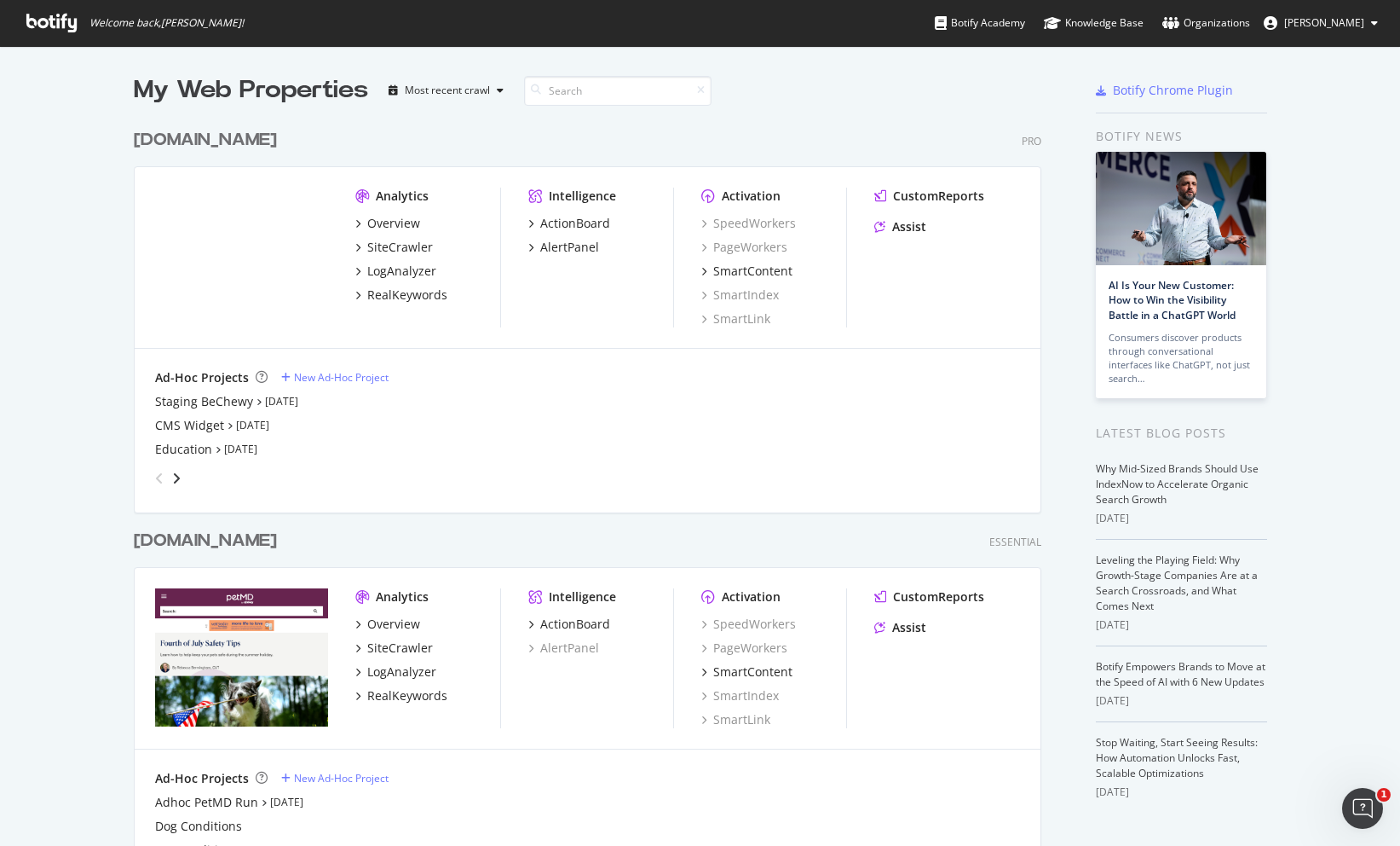
click at [1326, 29] on span "[PERSON_NAME]" at bounding box center [1323, 22] width 80 height 15
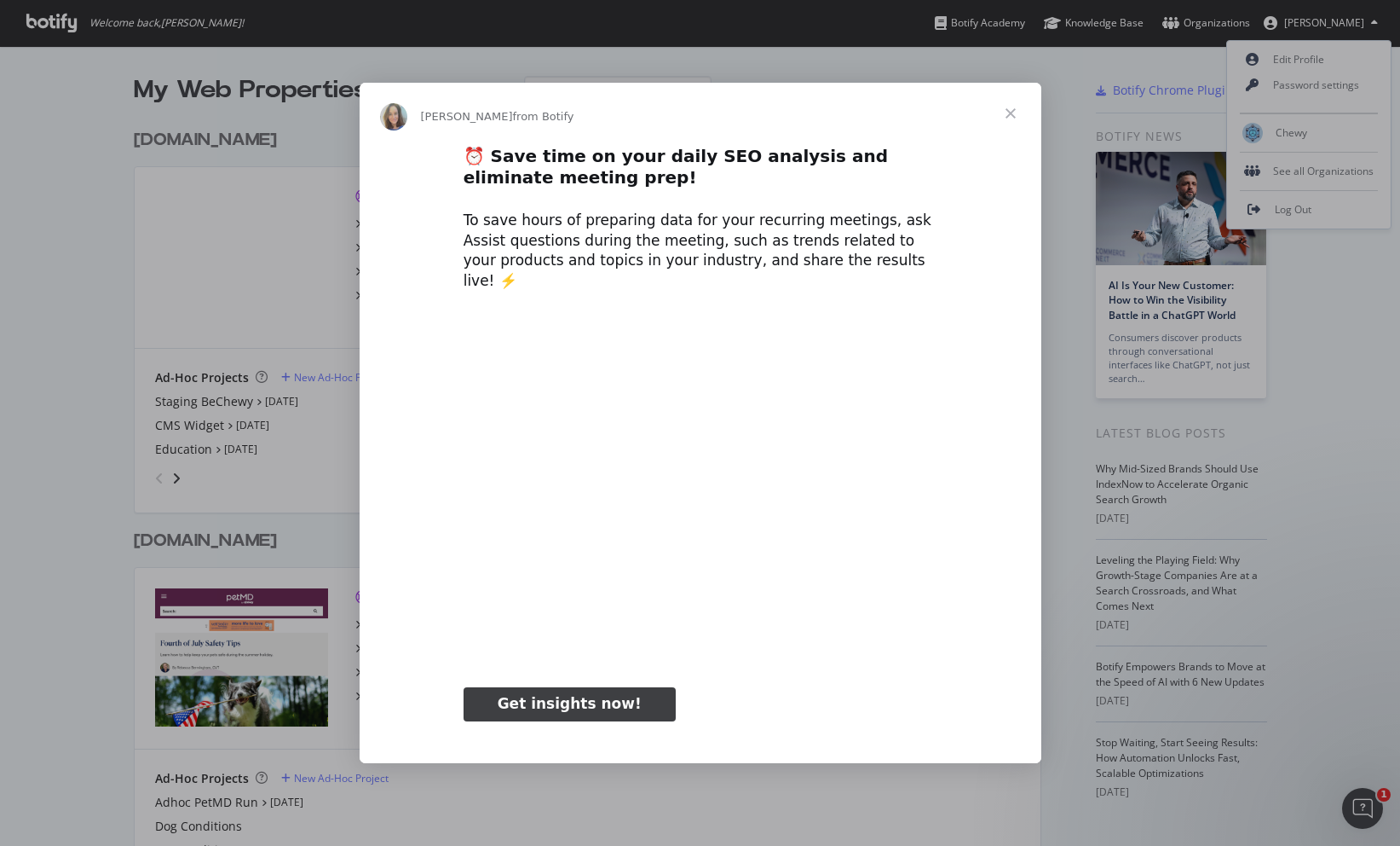
type input "155258"
click at [1006, 122] on span "Close" at bounding box center [1011, 113] width 62 height 62
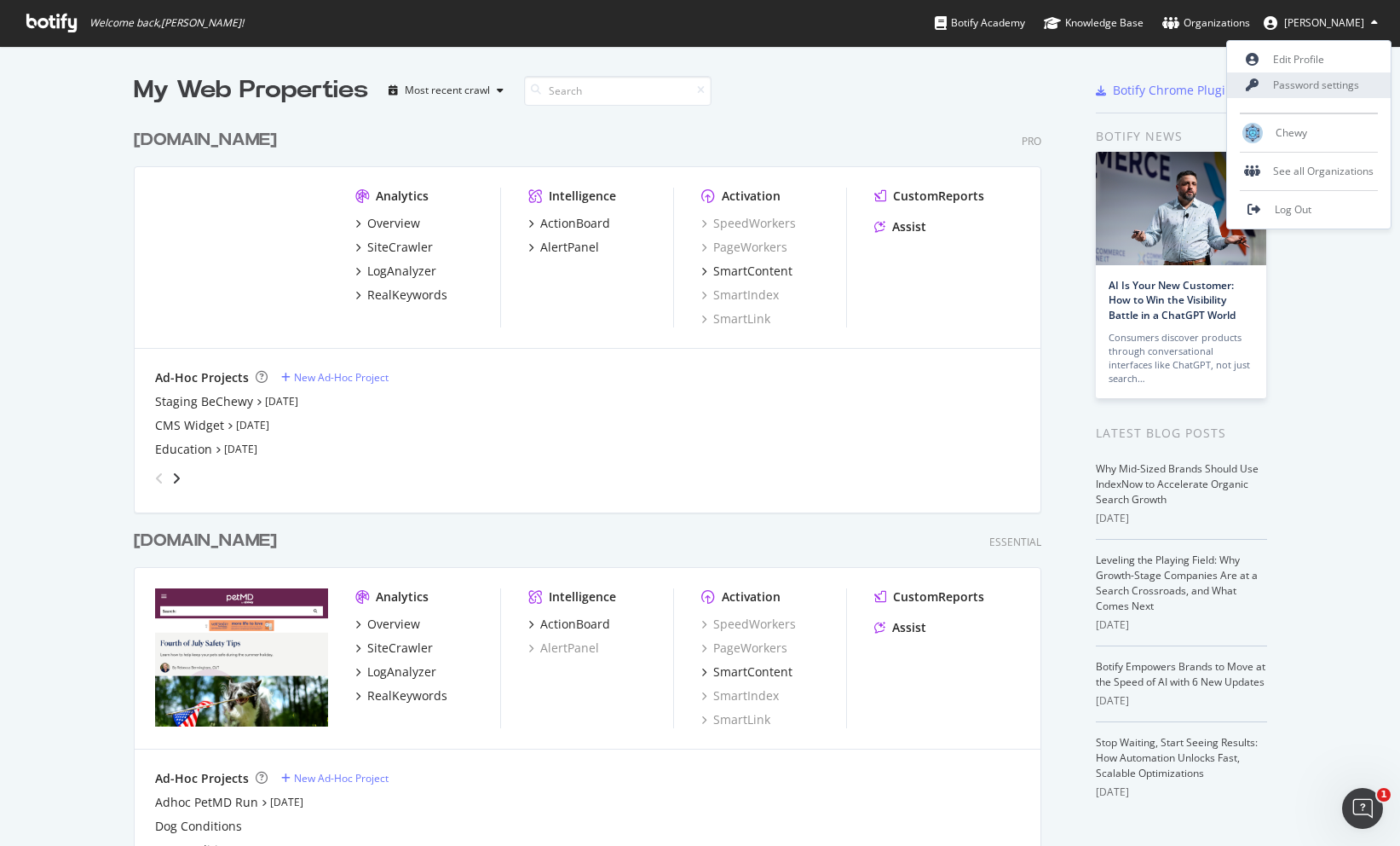
click at [1318, 86] on link "Password settings" at bounding box center [1309, 85] width 164 height 26
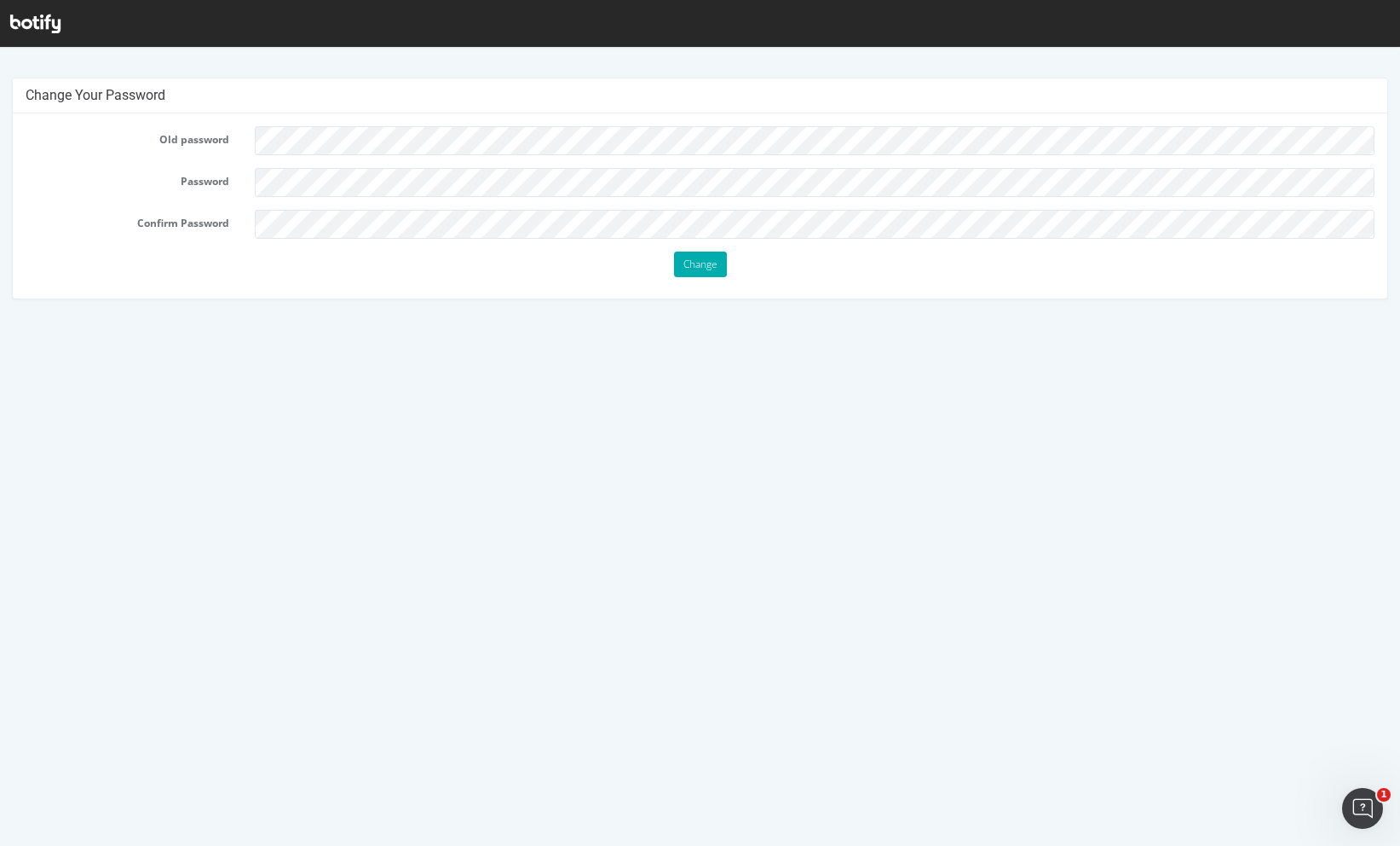
scroll to position [3, 0]
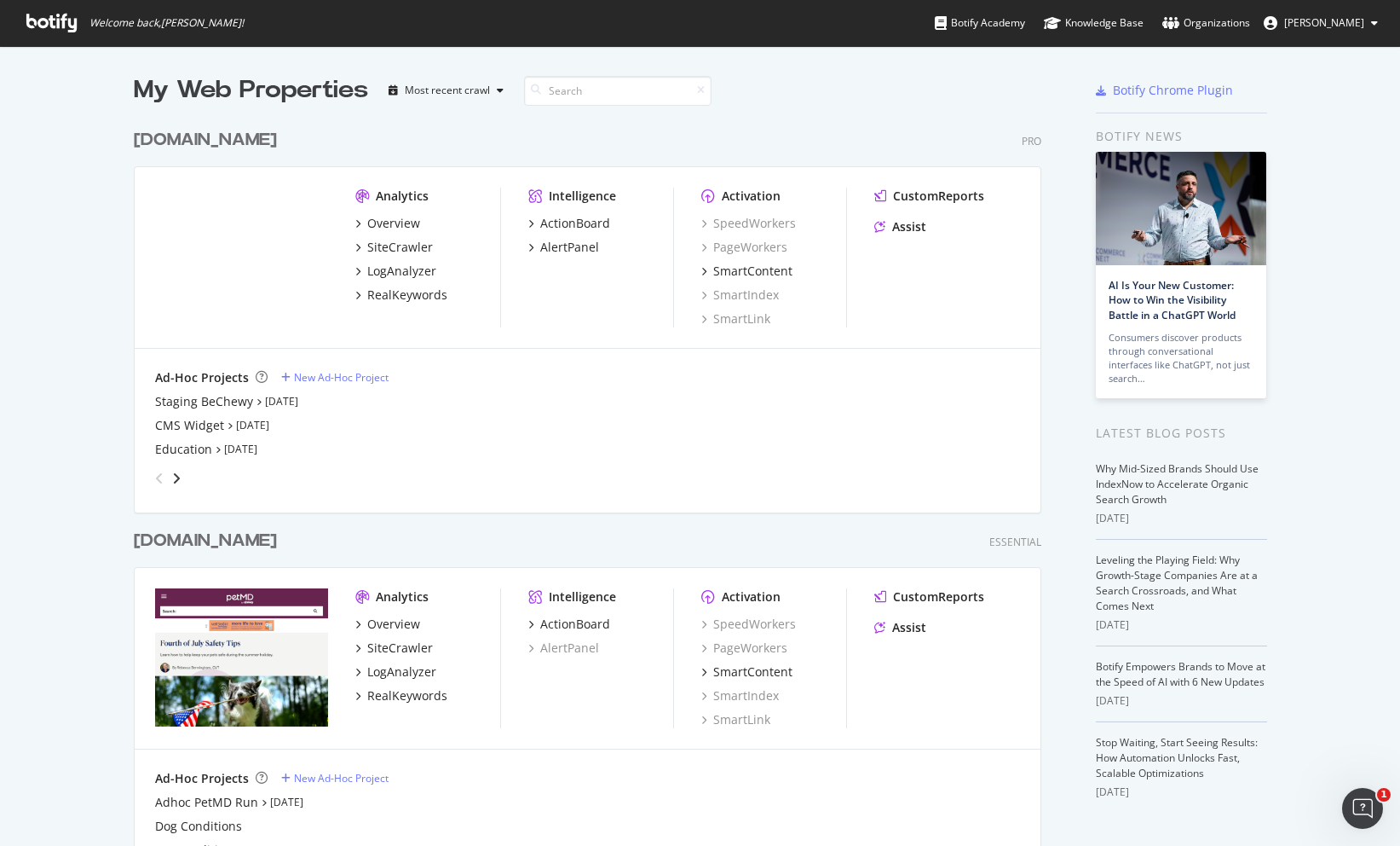
click at [244, 139] on div "[DOMAIN_NAME]" at bounding box center [206, 140] width 143 height 25
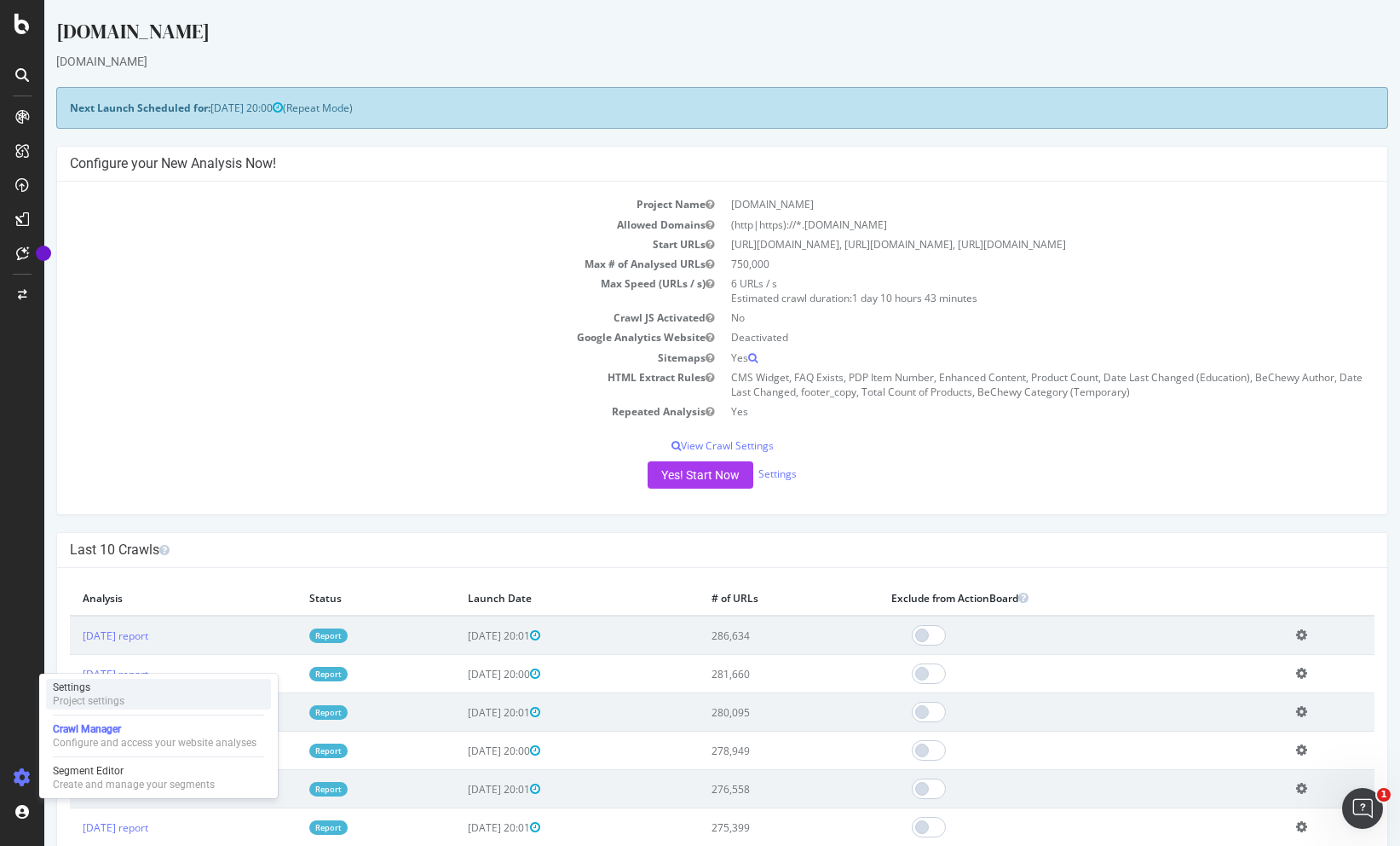
click at [75, 702] on div "Project settings" at bounding box center [88, 701] width 72 height 14
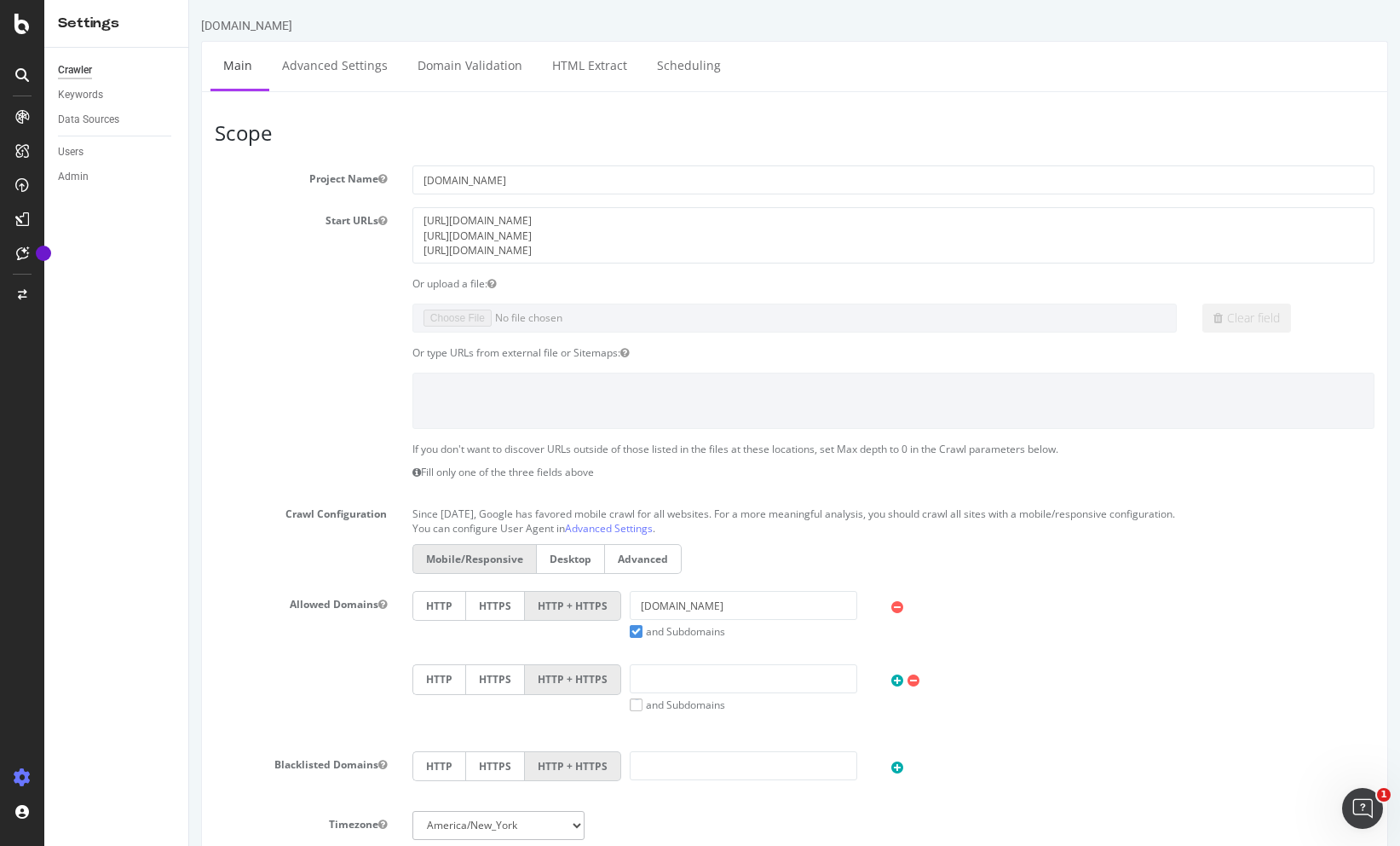
click at [23, 782] on icon at bounding box center [22, 777] width 17 height 17
click at [89, 166] on div "Overview" at bounding box center [86, 161] width 49 height 17
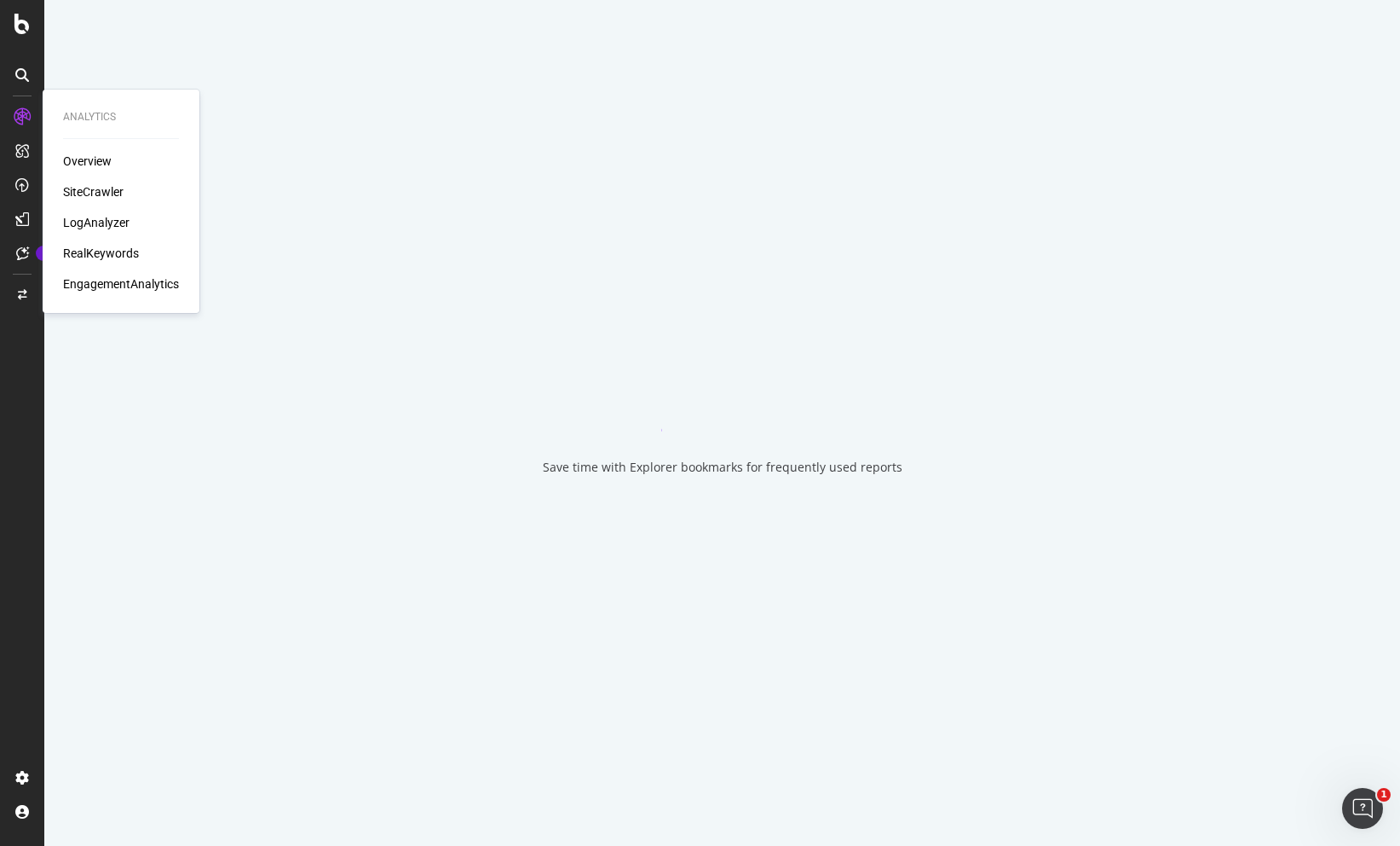
click at [113, 252] on div "RealKeywords" at bounding box center [100, 253] width 76 height 17
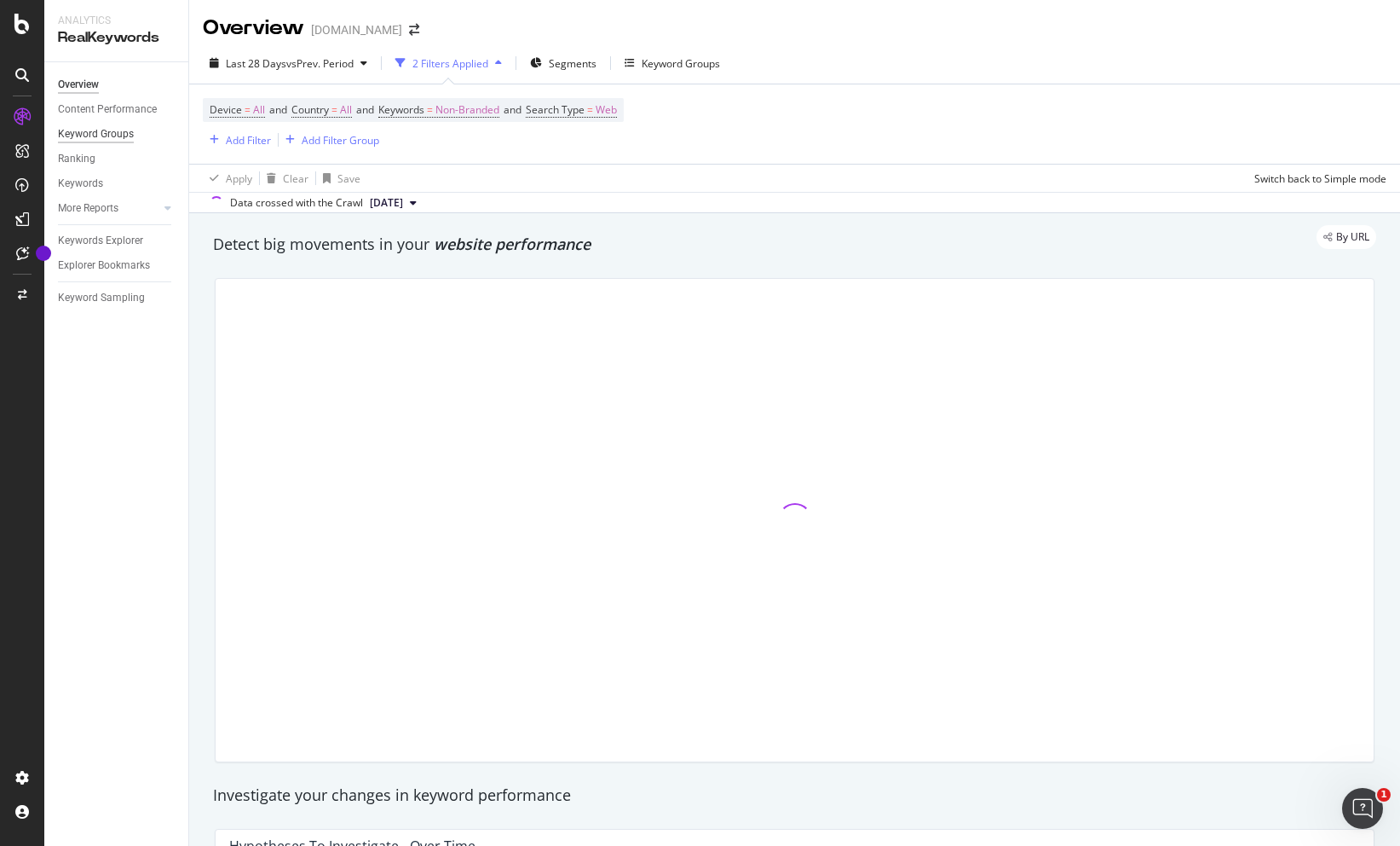
click at [104, 136] on div "Keyword Groups" at bounding box center [95, 134] width 76 height 18
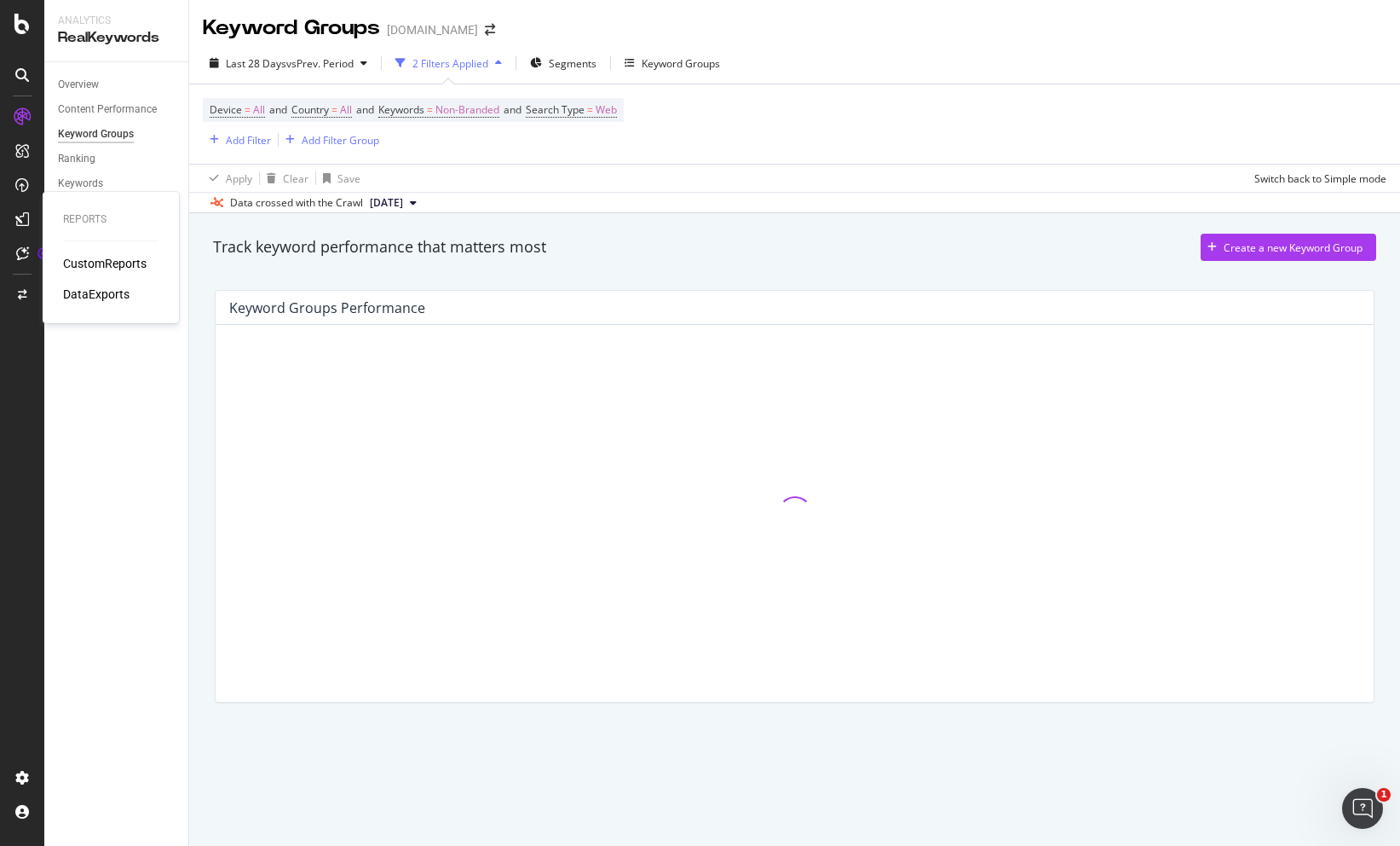
click at [77, 266] on div "CustomReports" at bounding box center [104, 262] width 83 height 17
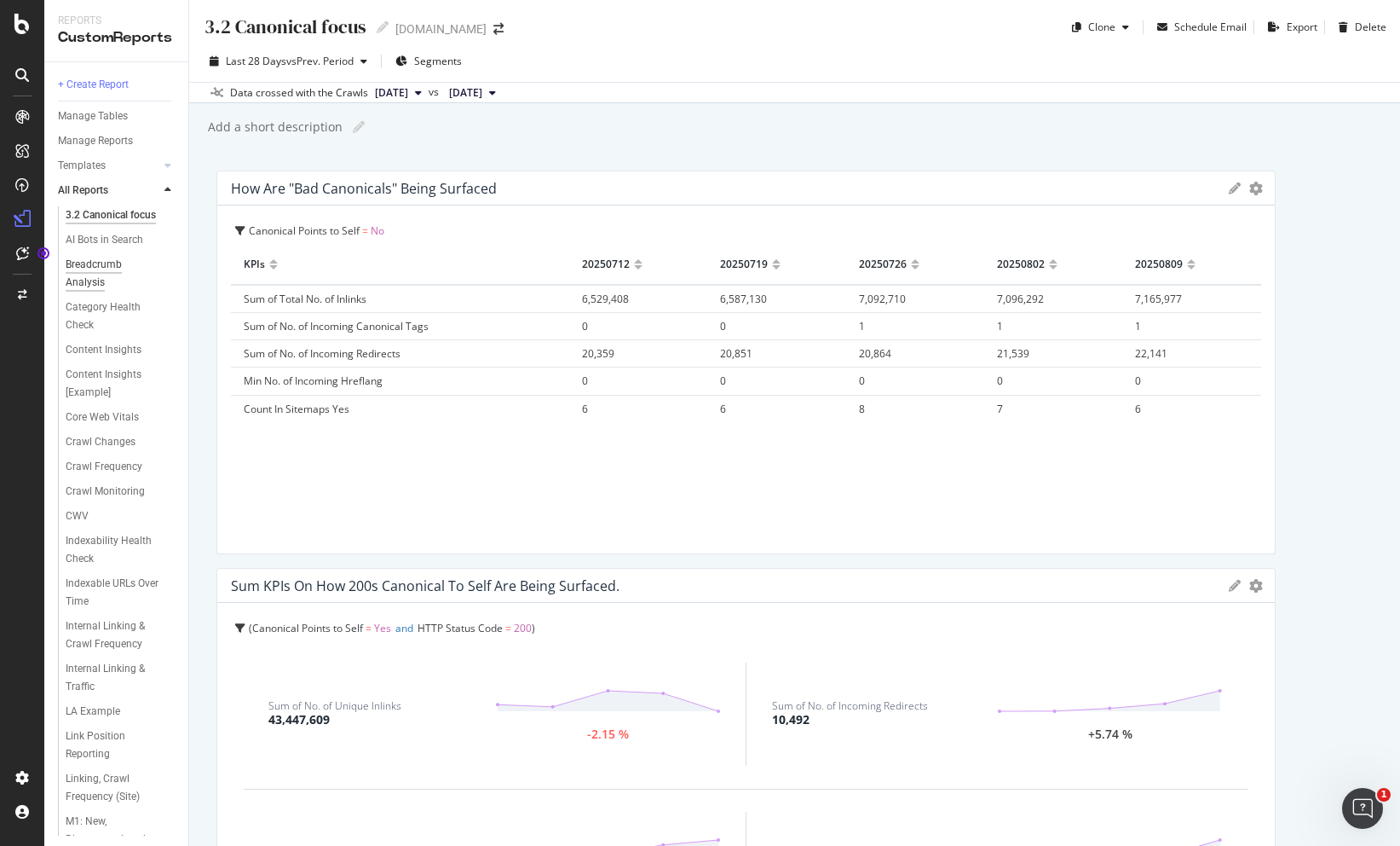
click at [84, 272] on div "Breadcrumb Analysis" at bounding box center [112, 273] width 94 height 36
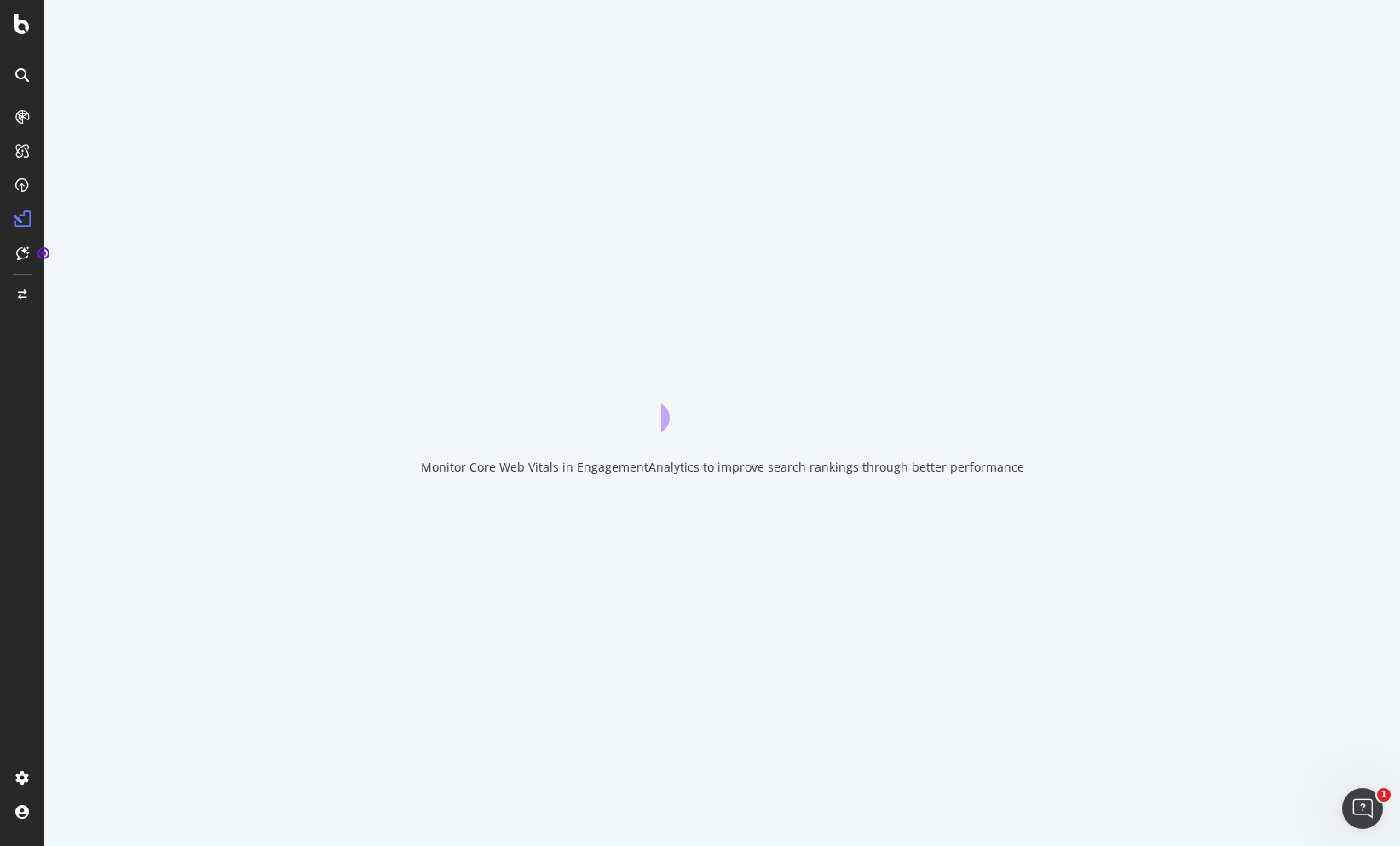
click at [84, 272] on div "Monitor Core Web Vitals in EngagementAnalytics to improve search rankings throu…" at bounding box center [722, 423] width 1355 height 846
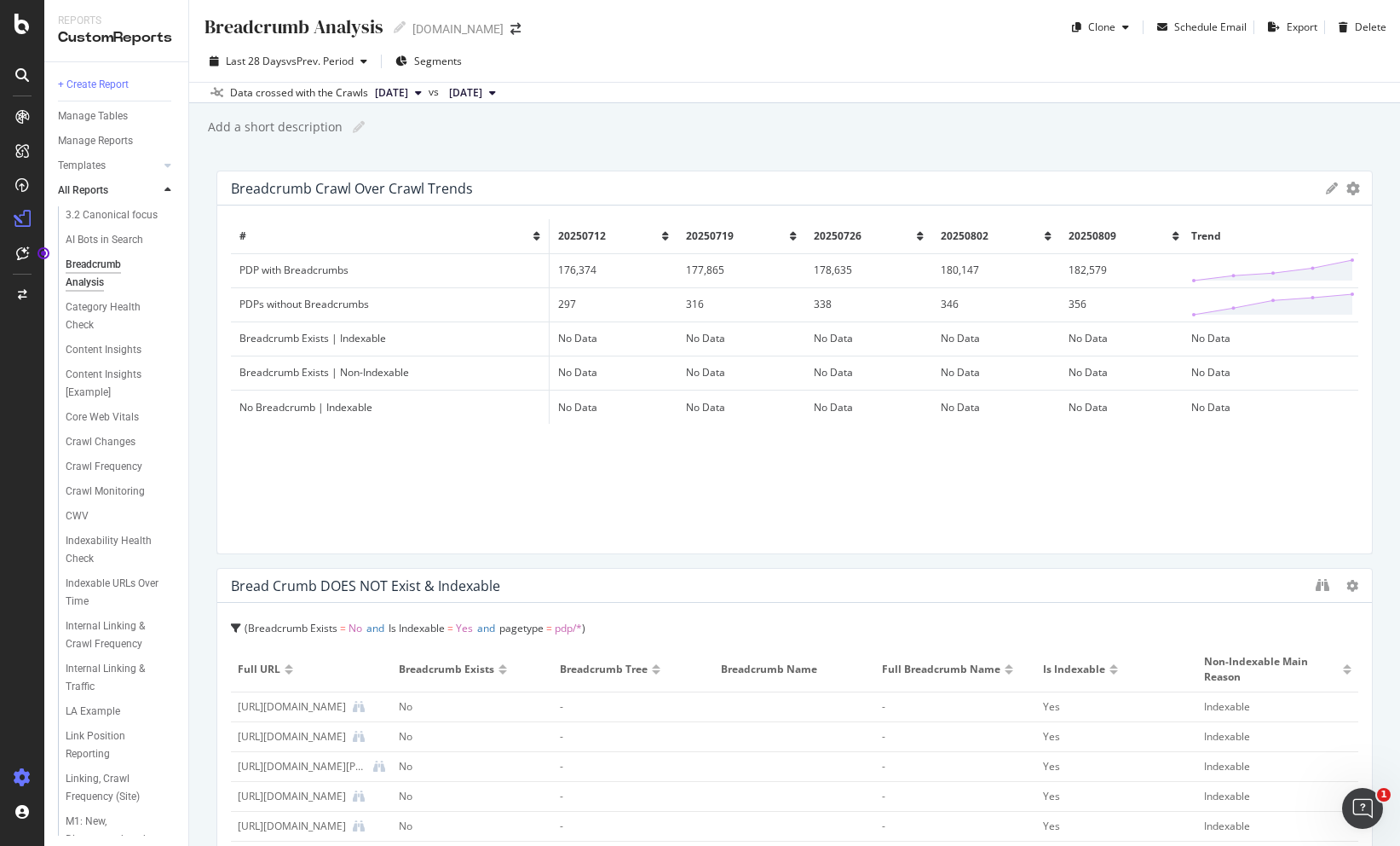
click at [18, 775] on icon at bounding box center [22, 777] width 17 height 17
click at [17, 782] on icon at bounding box center [22, 777] width 17 height 17
click at [109, 721] on div "Profile" at bounding box center [122, 718] width 153 height 24
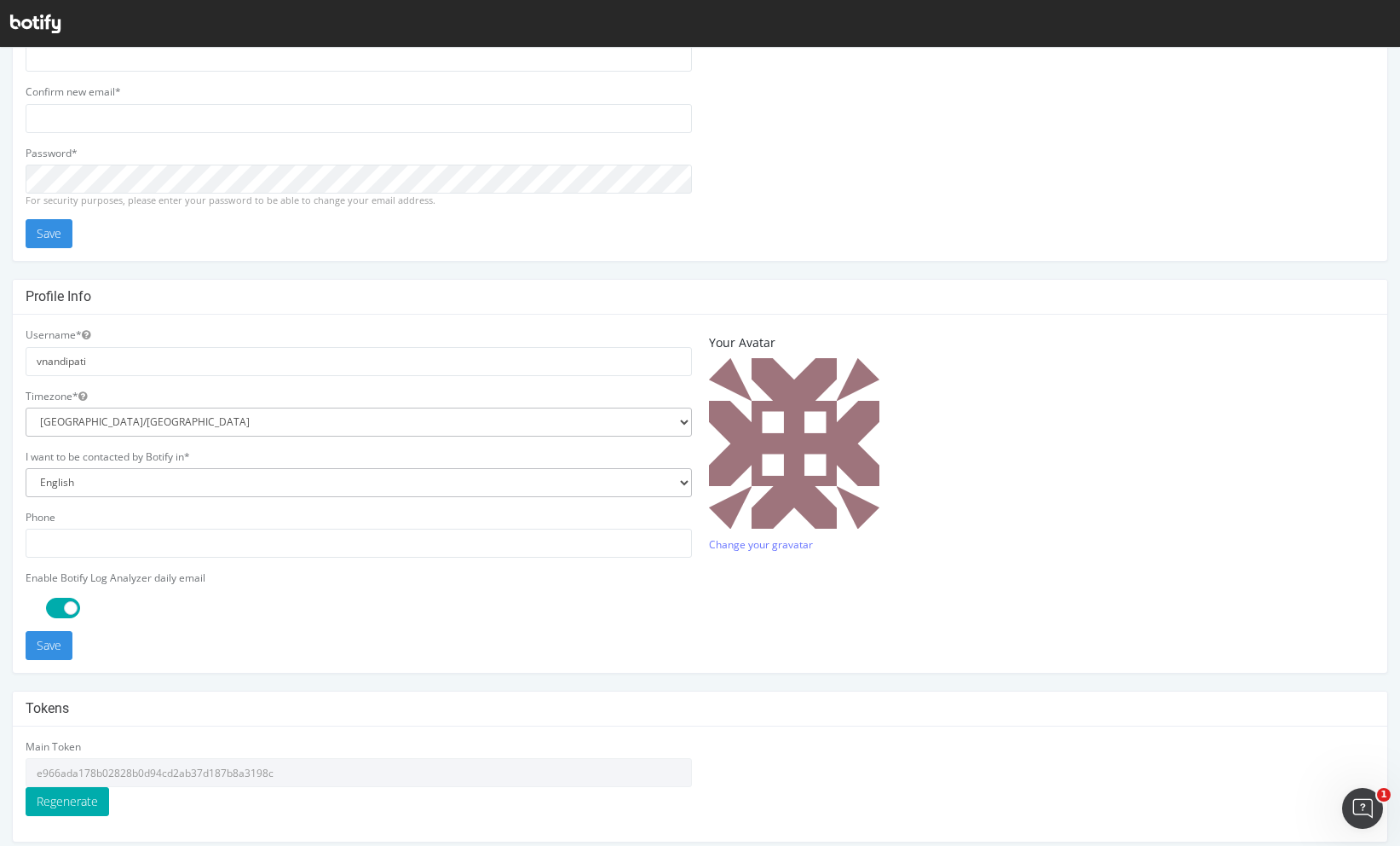
scroll to position [274, 0]
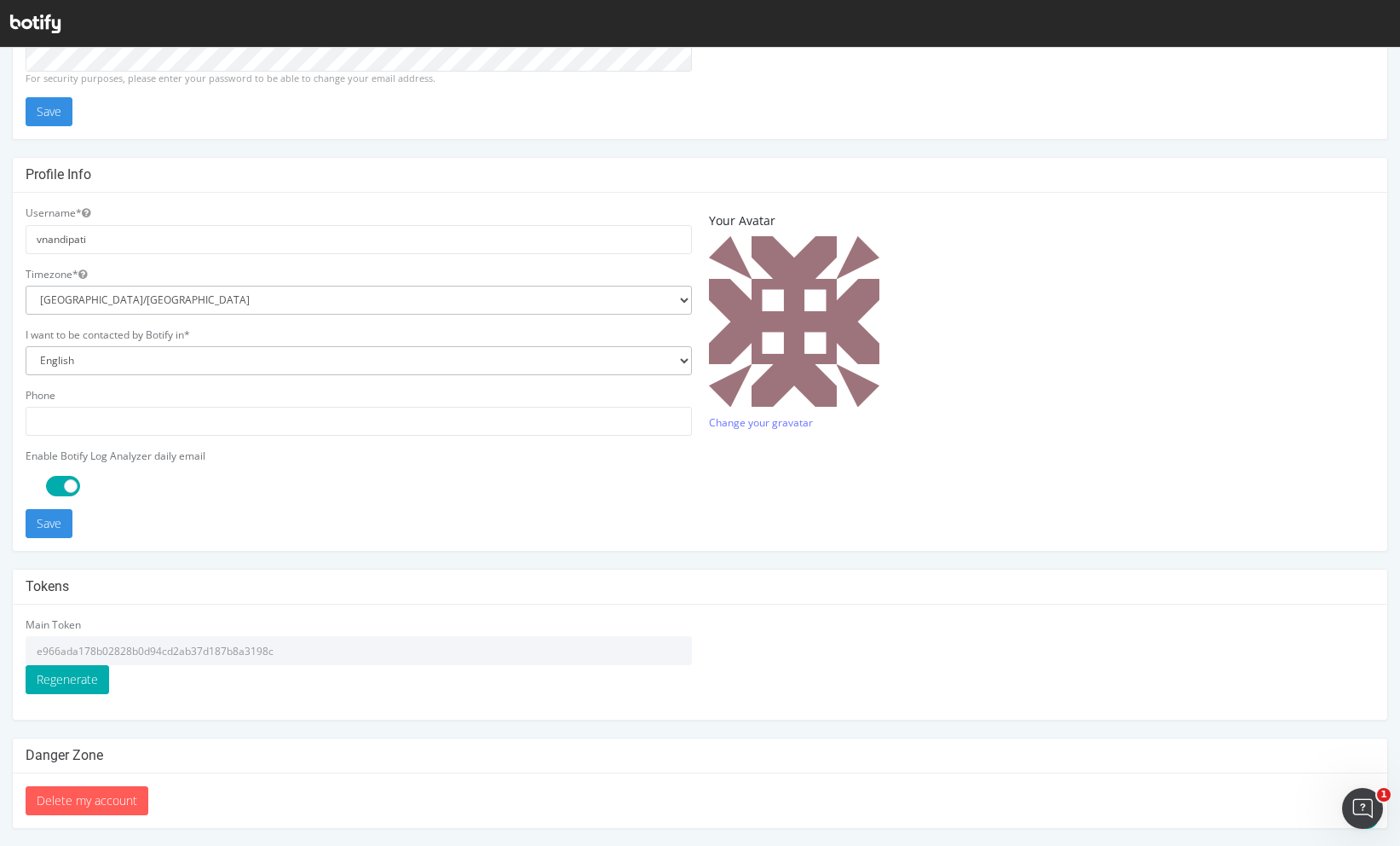
click at [198, 661] on input "e966ada178b02828b0d94cd2ab37d187b8a3198c" at bounding box center [359, 650] width 667 height 29
drag, startPoint x: 313, startPoint y: 650, endPoint x: 31, endPoint y: 644, distance: 282.1
click at [31, 644] on input "e966ada178b02828b0d94cd2ab37d187b8a3198c" at bounding box center [359, 650] width 667 height 29
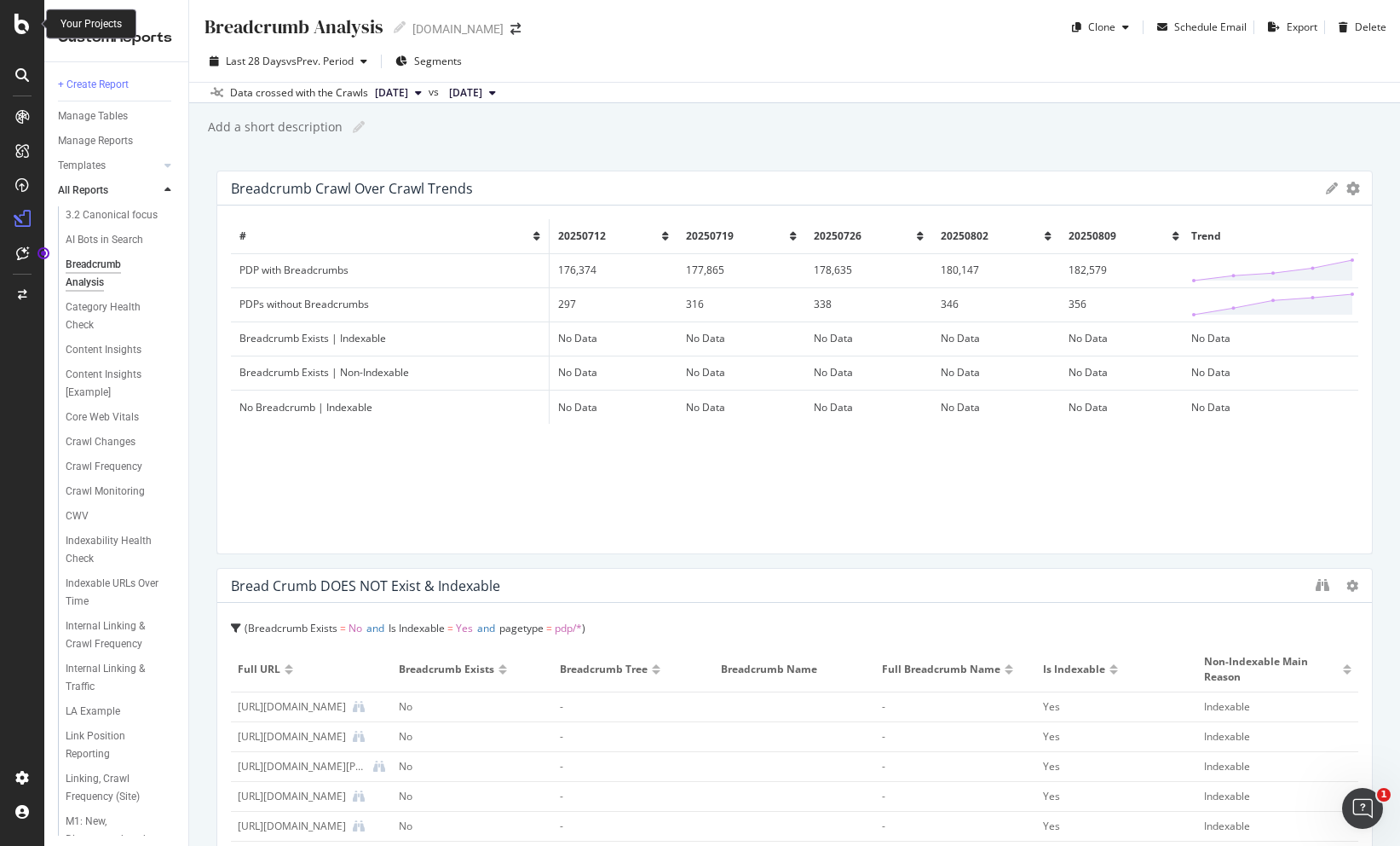
click at [19, 20] on icon at bounding box center [22, 24] width 15 height 21
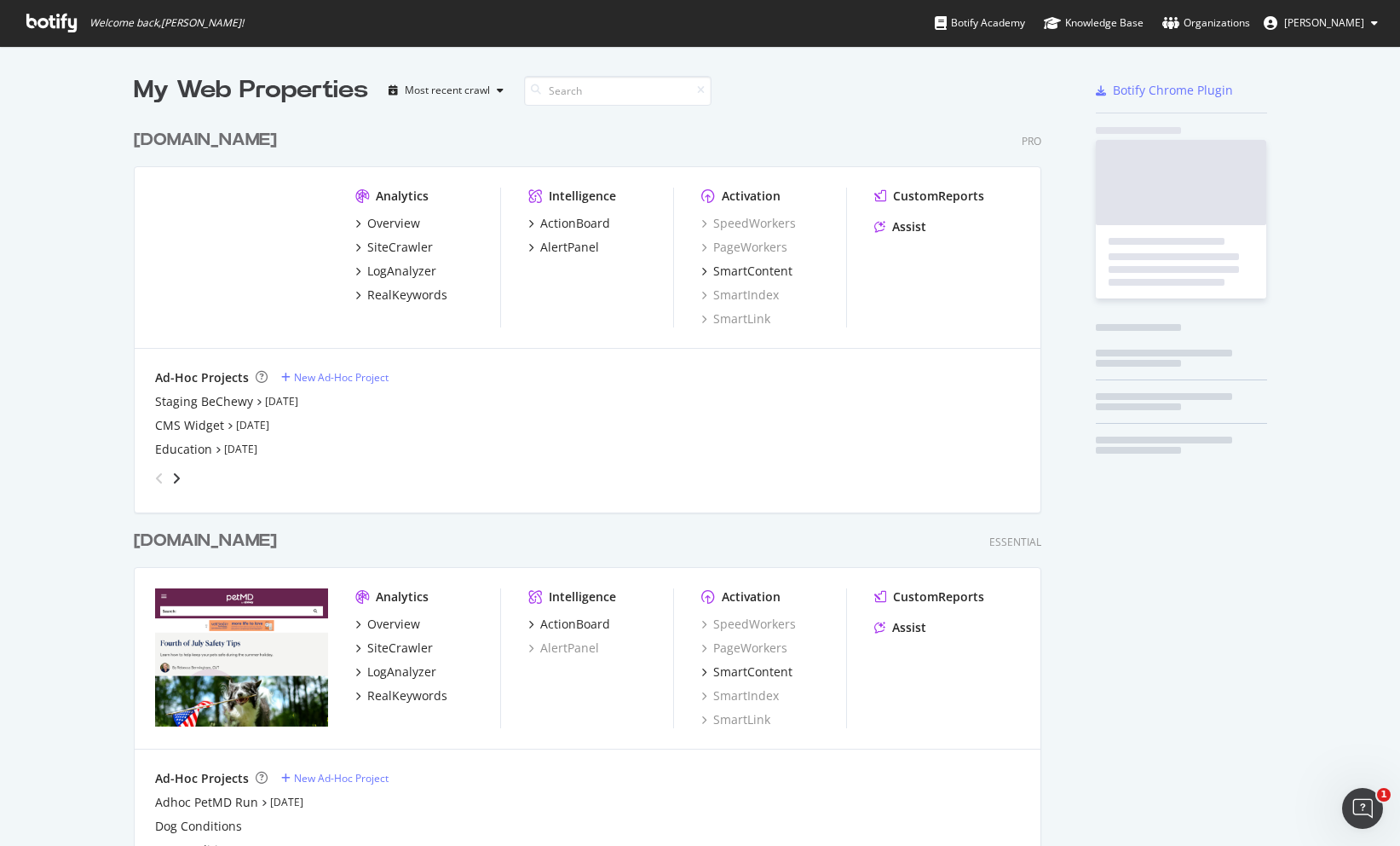
scroll to position [846, 1400]
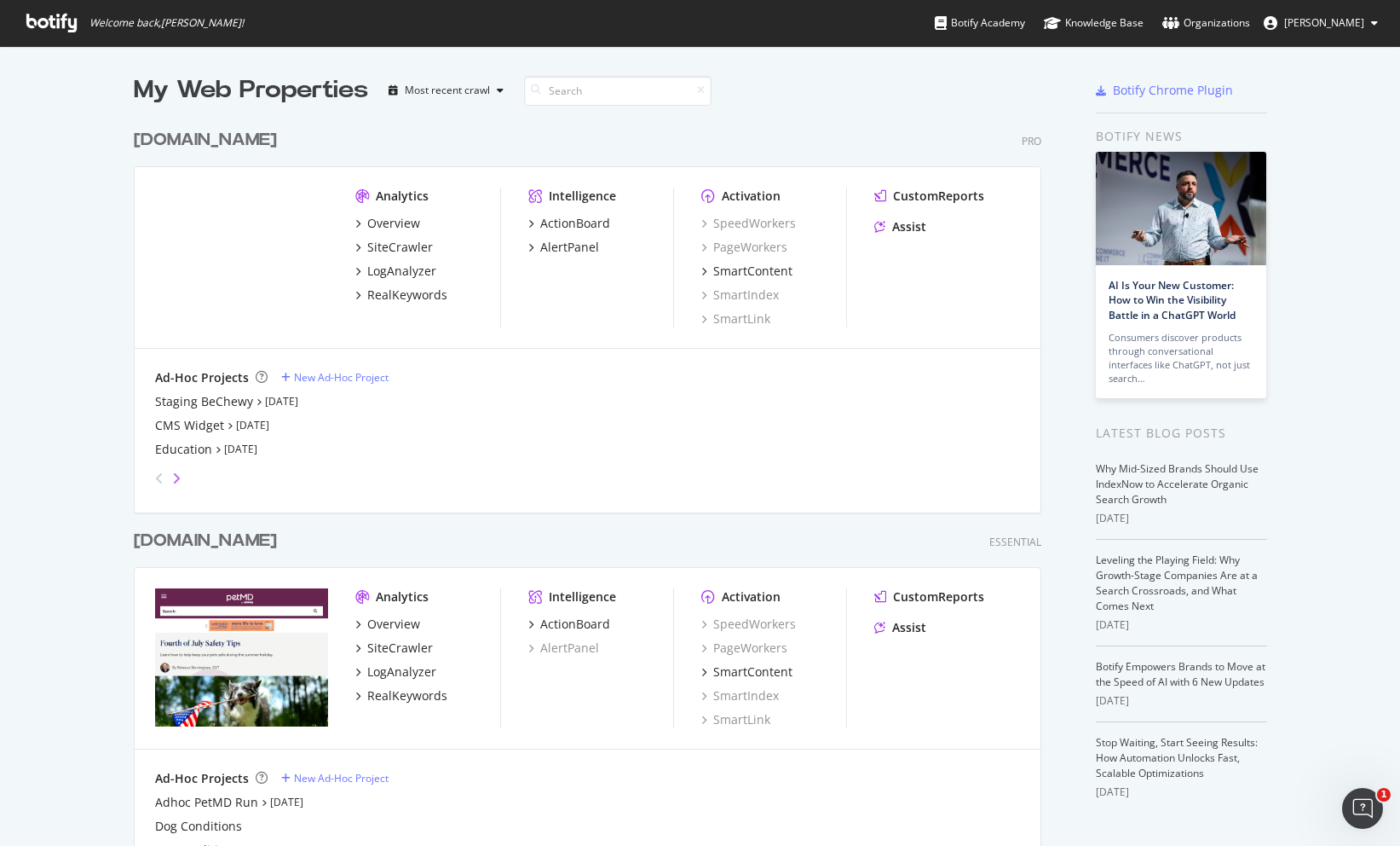
click at [180, 472] on icon "angle-right" at bounding box center [176, 478] width 9 height 14
click at [167, 479] on icon "angle-right" at bounding box center [163, 473] width 9 height 14
click at [153, 476] on div "angle-left" at bounding box center [152, 473] width 9 height 14
click at [157, 476] on icon "angle-left" at bounding box center [152, 473] width 9 height 14
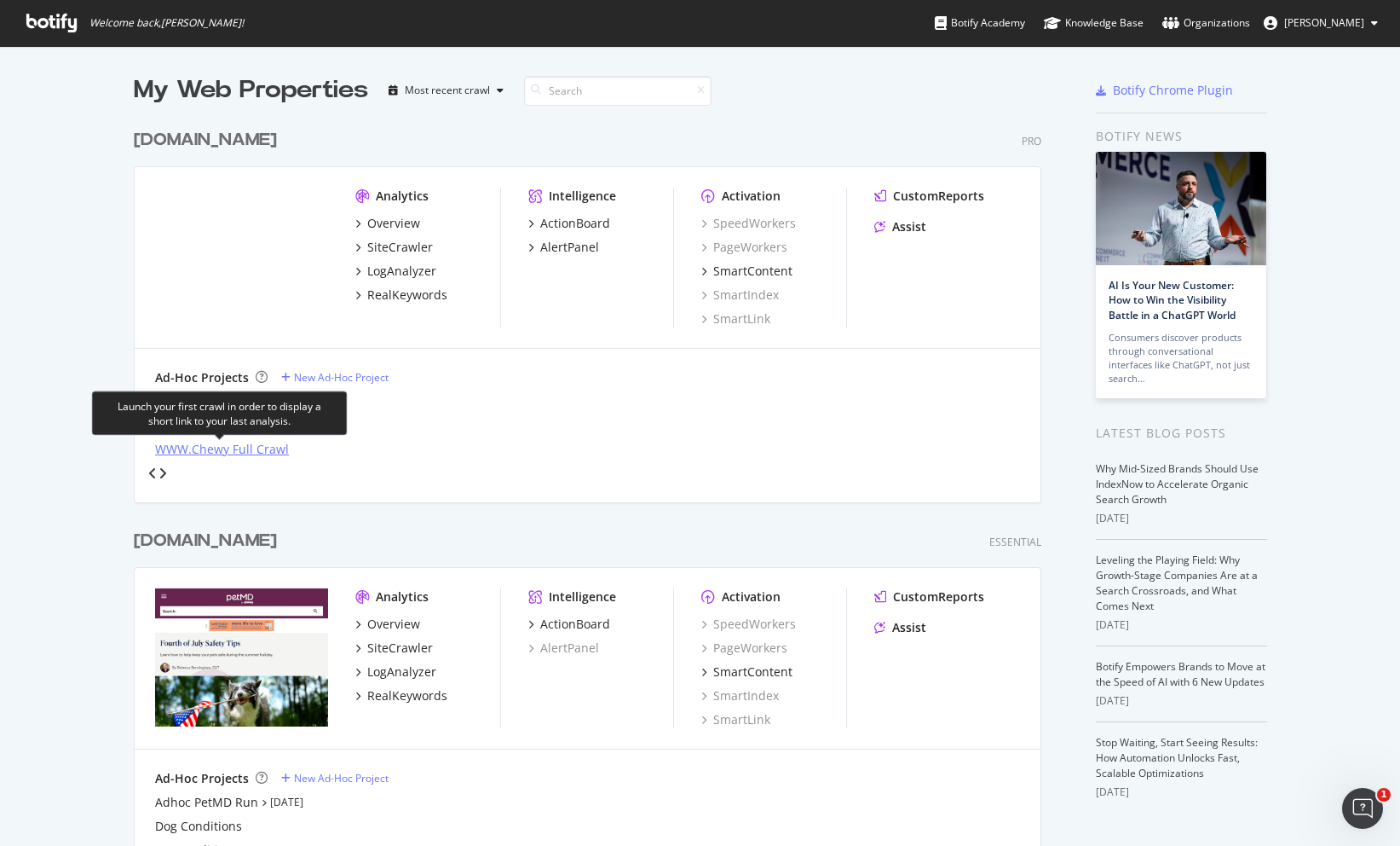
click at [207, 451] on div "WWW.Chewy Full Crawl" at bounding box center [222, 448] width 134 height 17
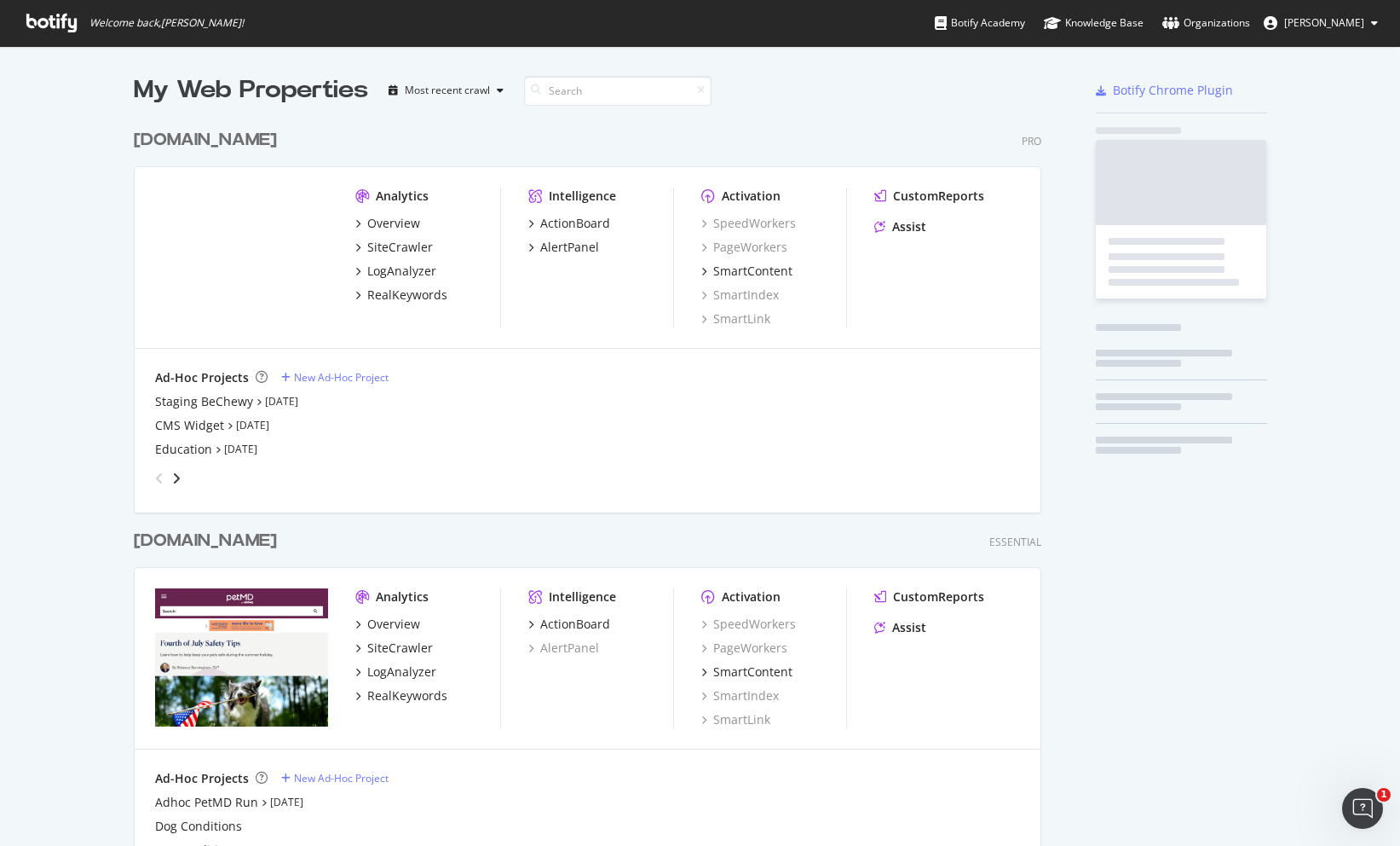
scroll to position [846, 1400]
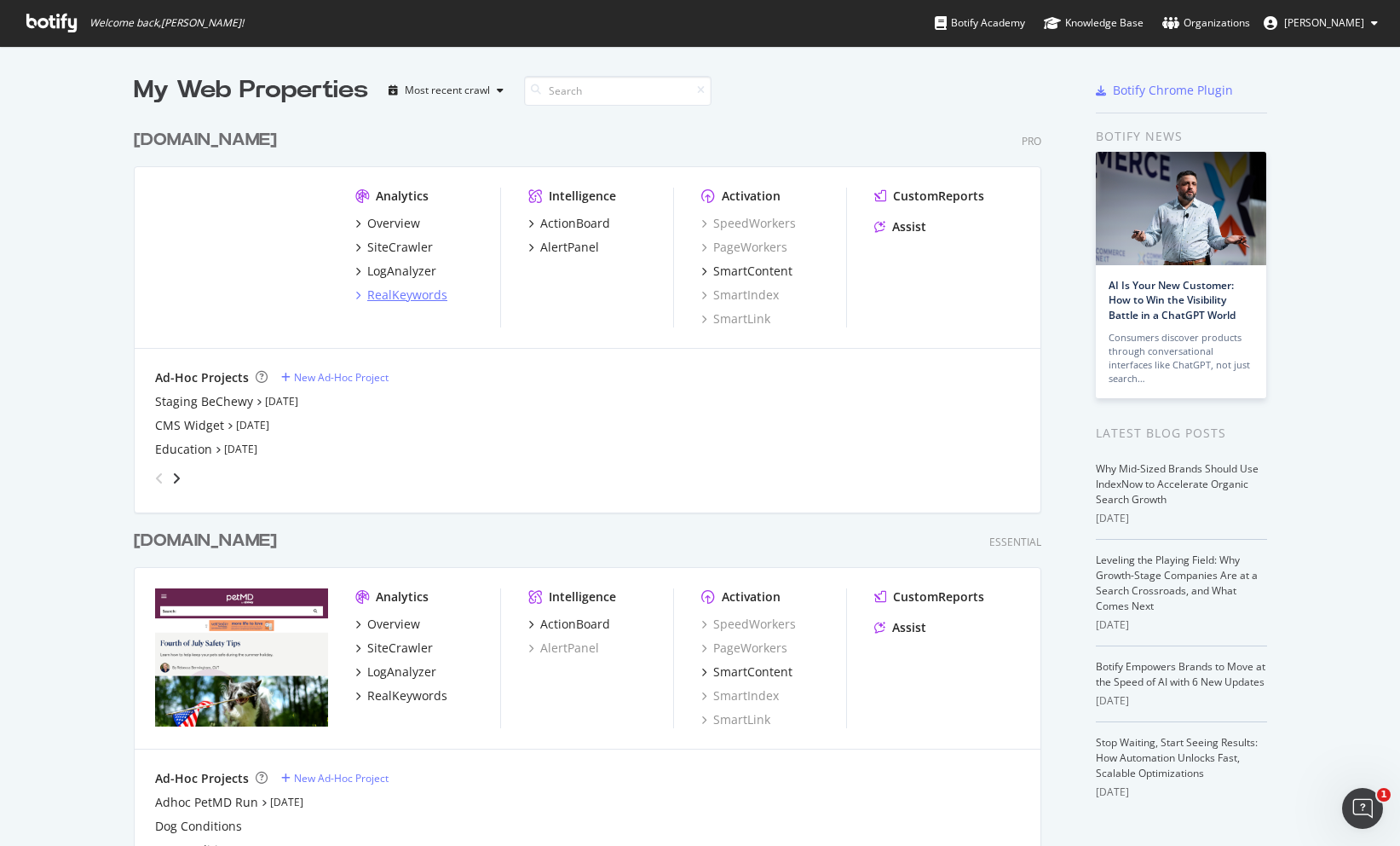
click at [396, 293] on div "RealKeywords" at bounding box center [407, 294] width 80 height 17
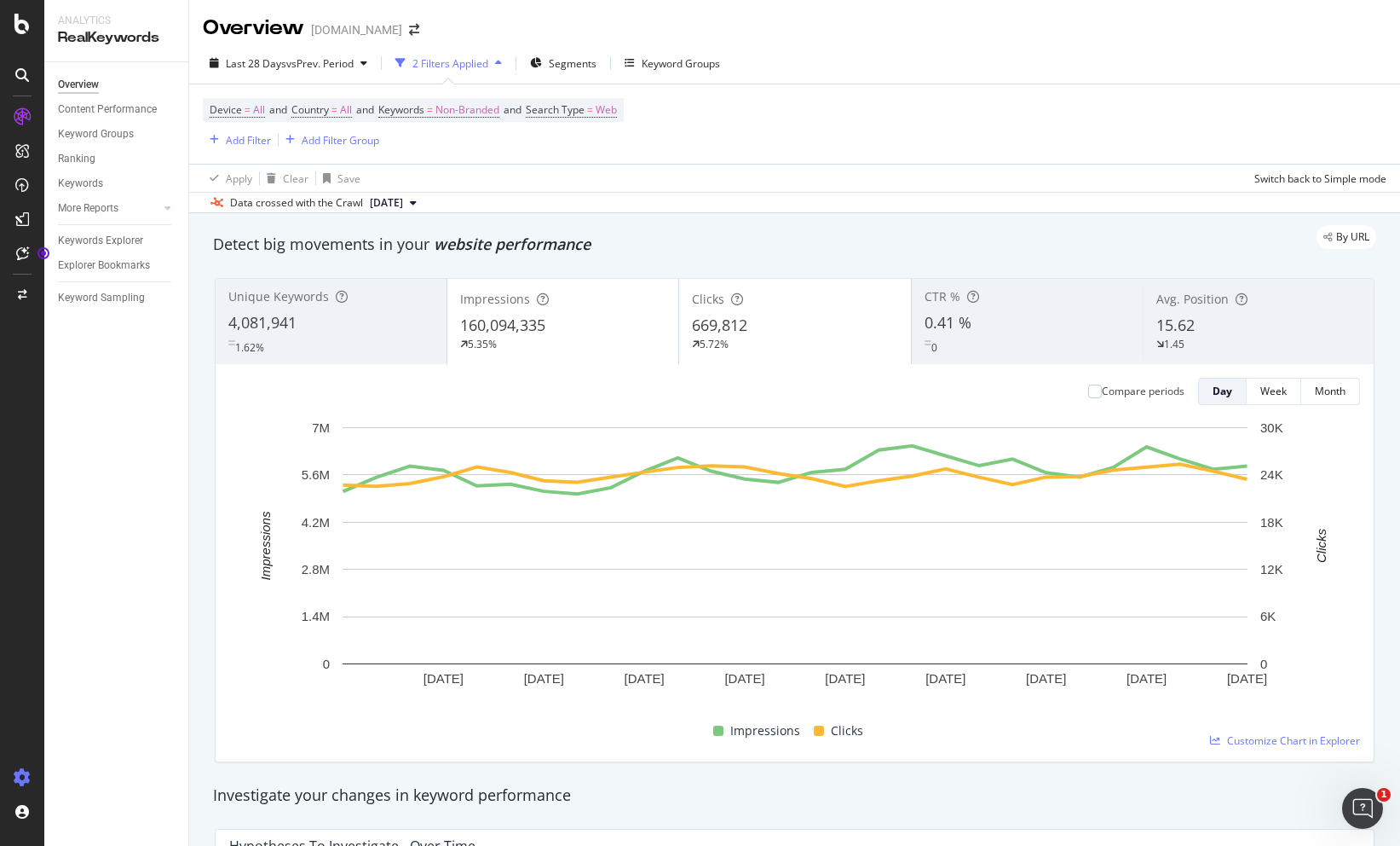
click at [23, 772] on icon at bounding box center [22, 777] width 17 height 17
click at [103, 719] on div "Profile" at bounding box center [95, 718] width 30 height 14
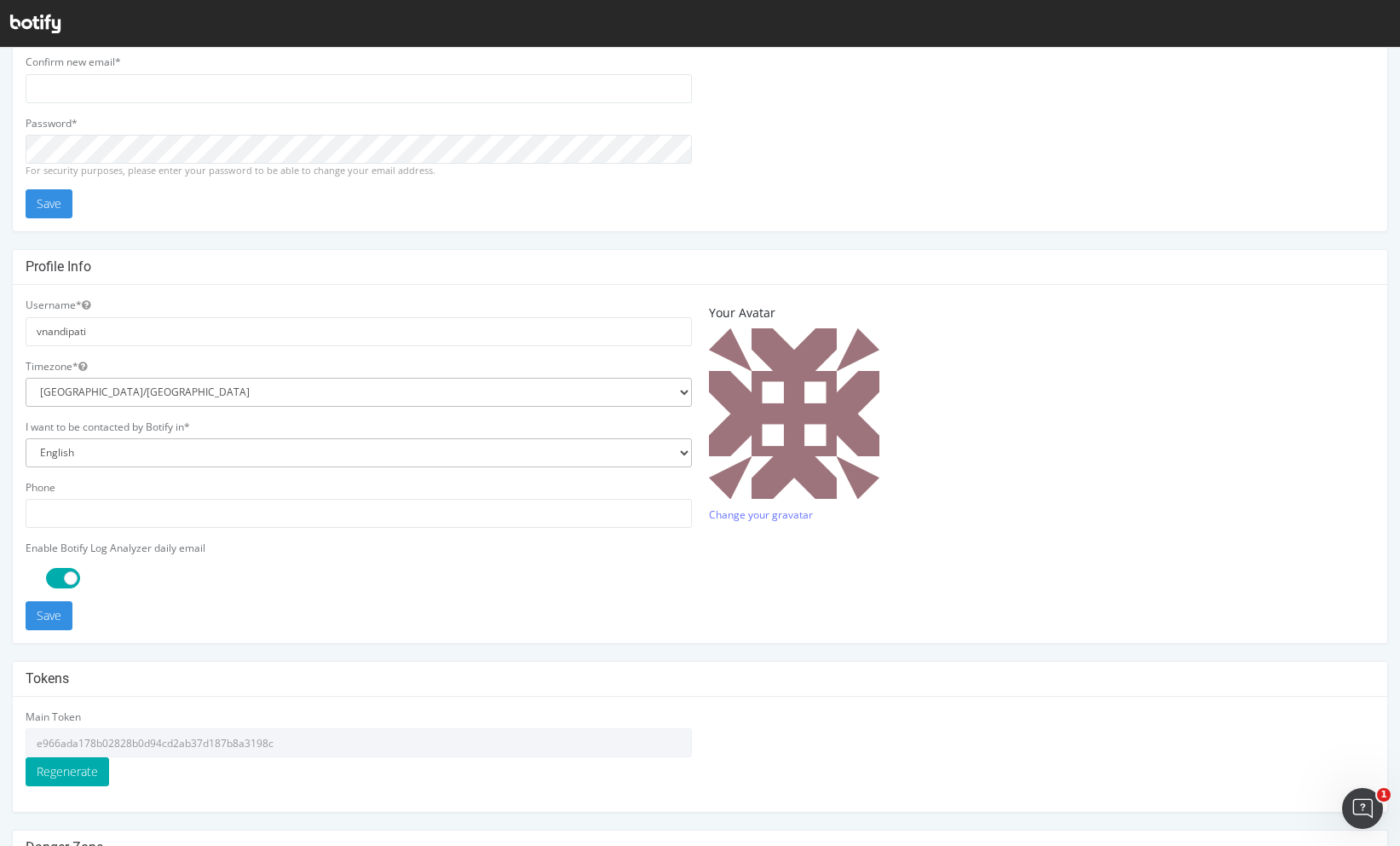
scroll to position [274, 0]
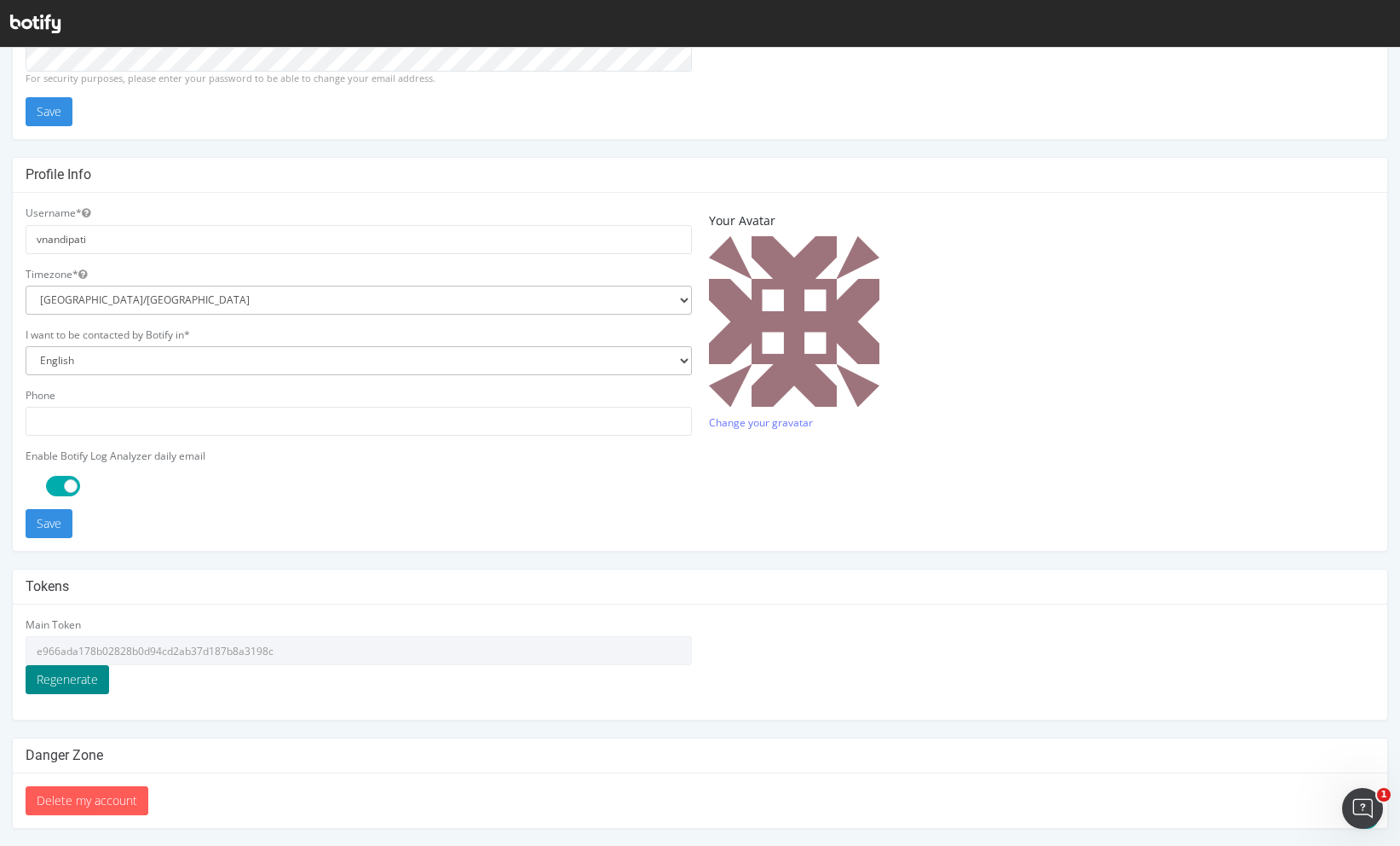
click at [96, 677] on button "Regenerate" at bounding box center [68, 679] width 83 height 29
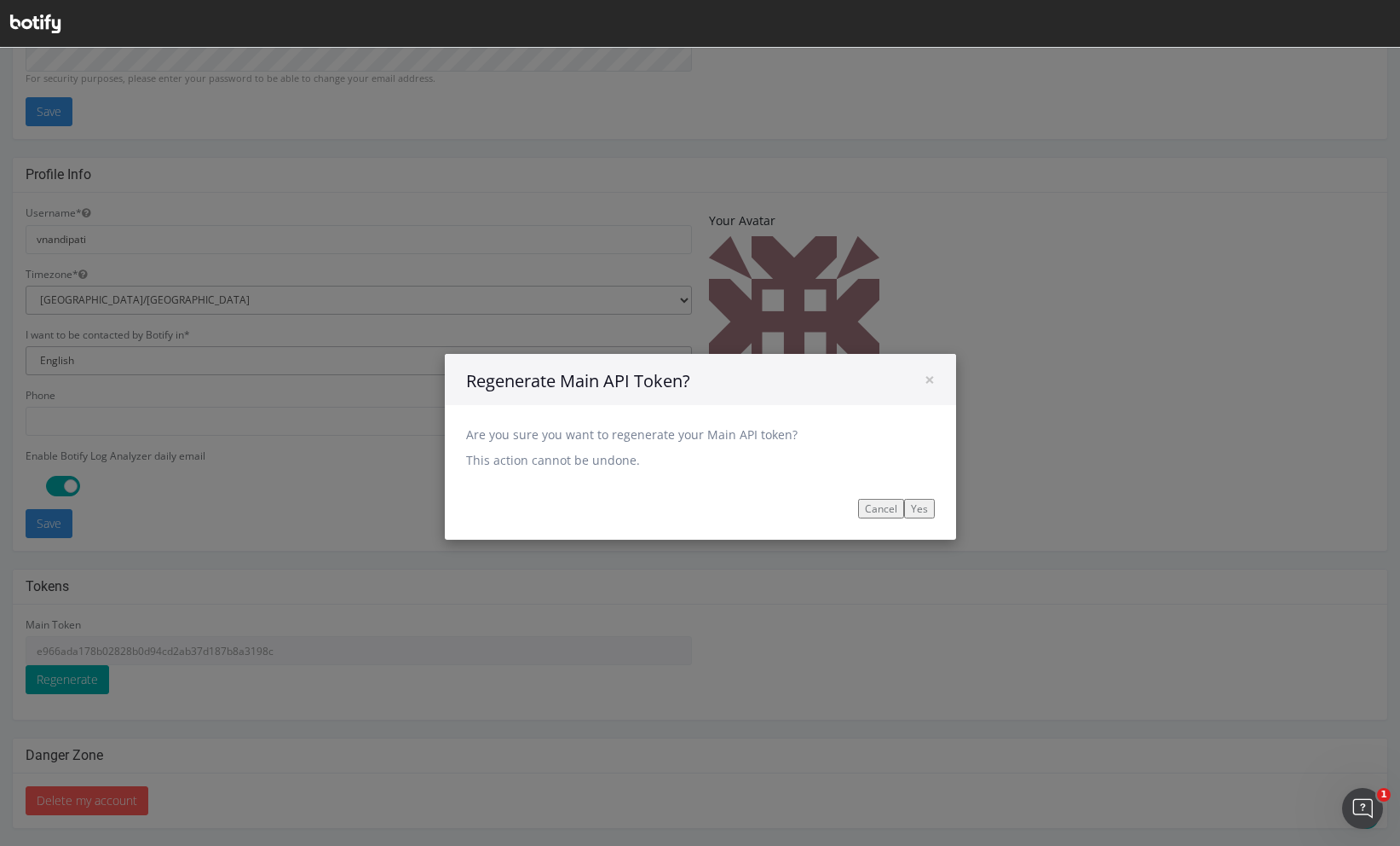
click at [914, 502] on input "Yes" at bounding box center [919, 509] width 31 height 20
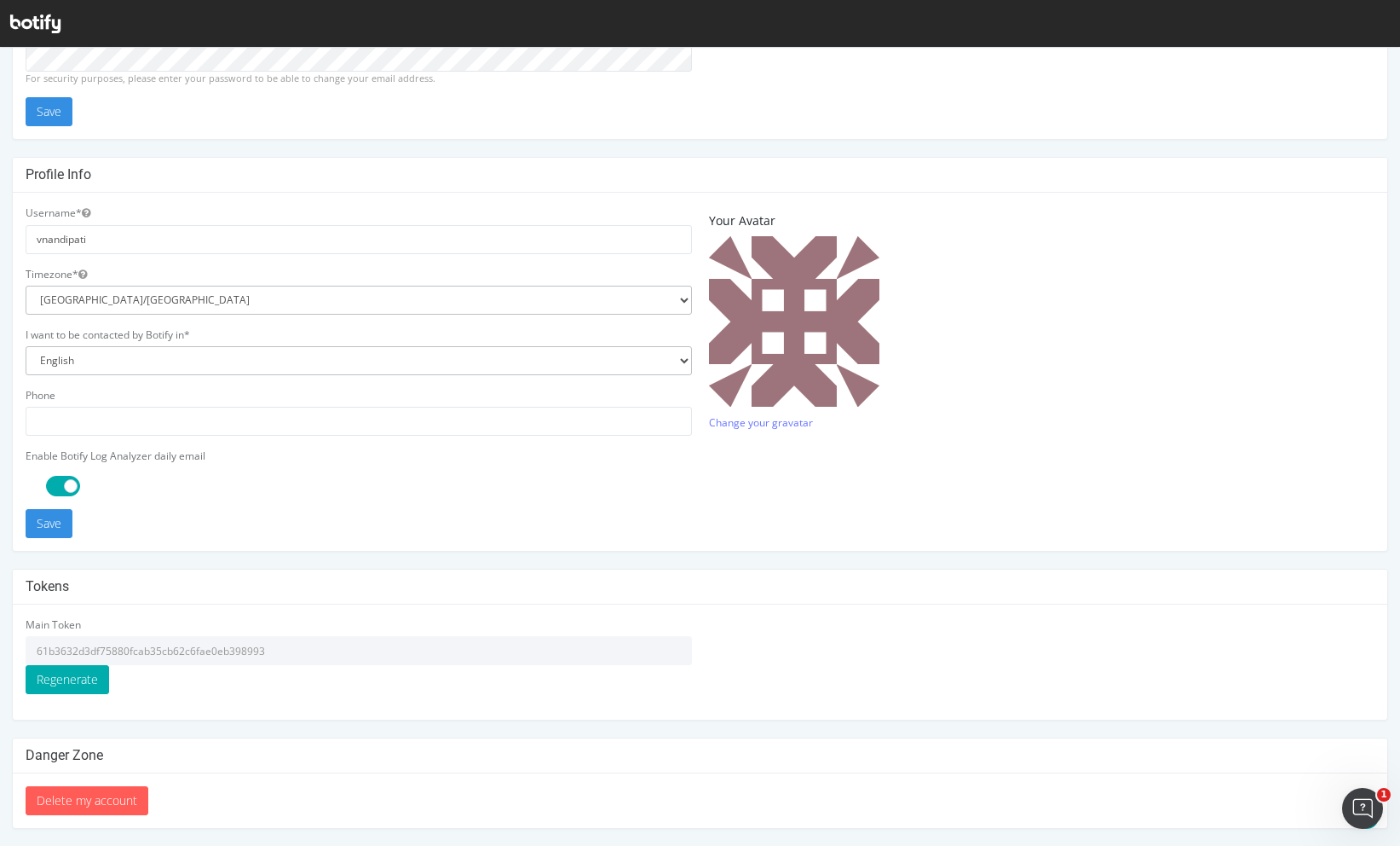
drag, startPoint x: 285, startPoint y: 649, endPoint x: 37, endPoint y: 643, distance: 248.1
click at [37, 643] on input "61b3632d3df75880fcab35cb62c6fae0eb398993" at bounding box center [359, 650] width 667 height 29
click at [1359, 801] on icon "Open Intercom Messenger" at bounding box center [1363, 808] width 28 height 28
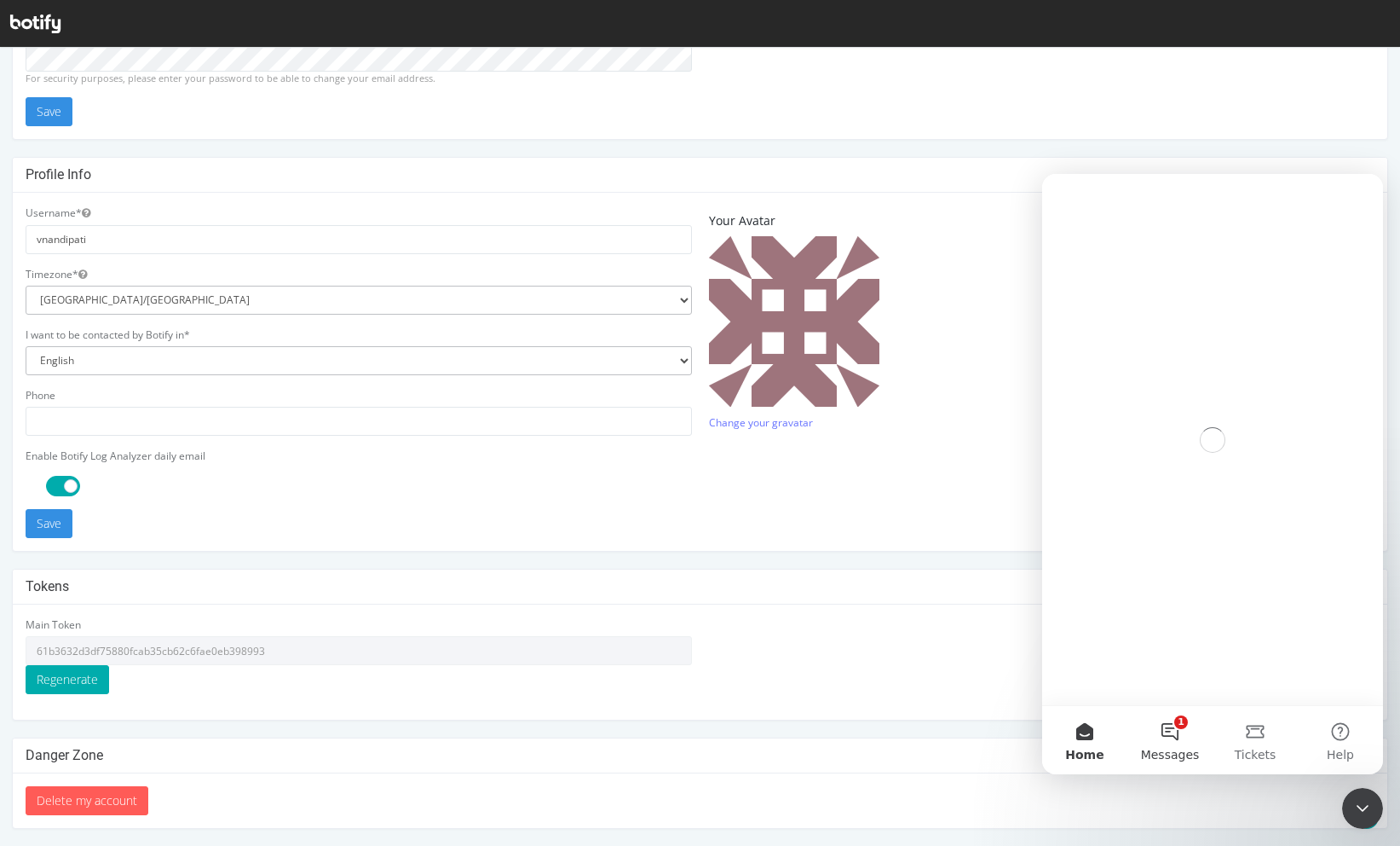
click at [1175, 735] on button "1 Messages" at bounding box center [1170, 740] width 85 height 69
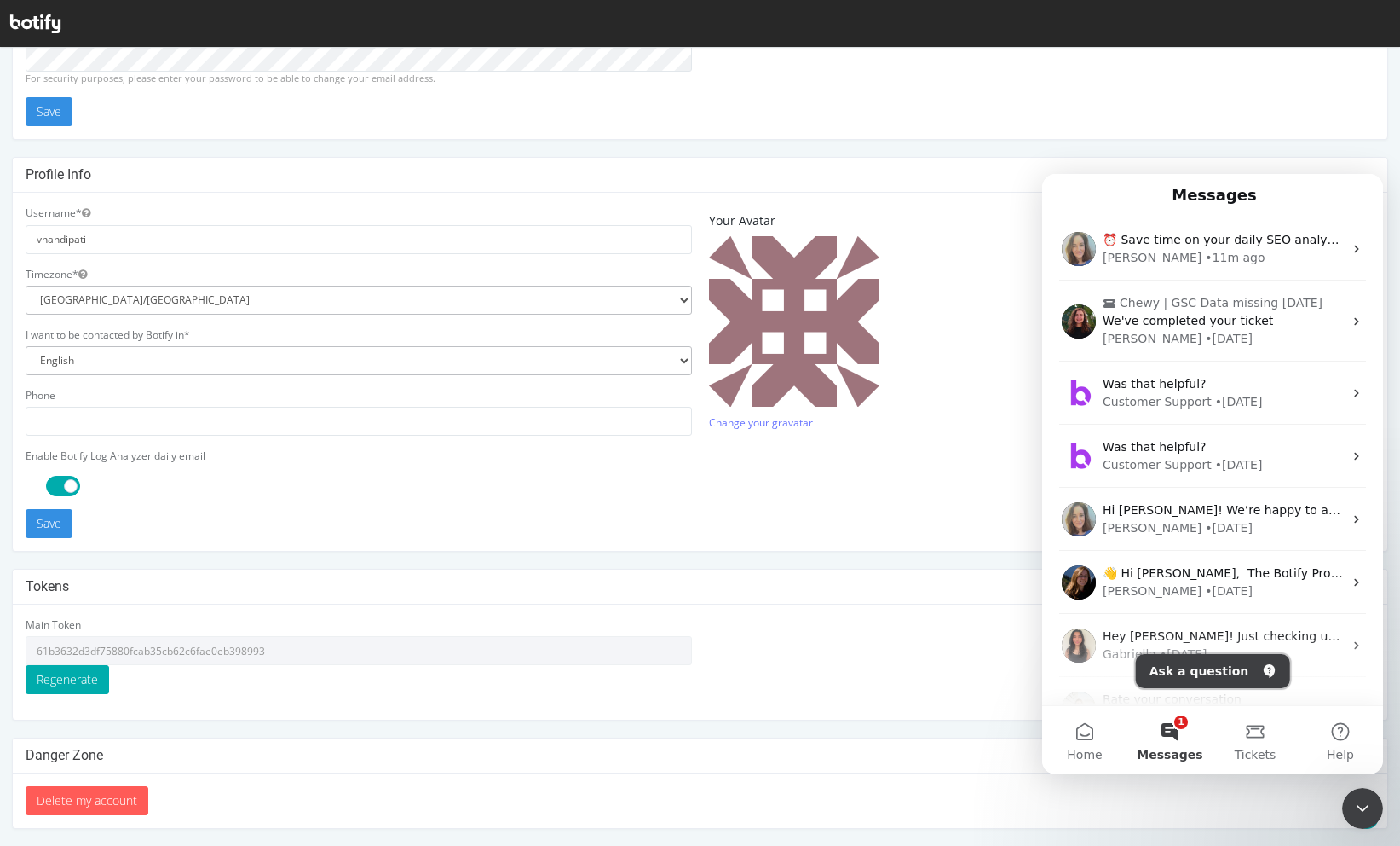
click at [1195, 670] on button "Ask a question" at bounding box center [1212, 671] width 154 height 34
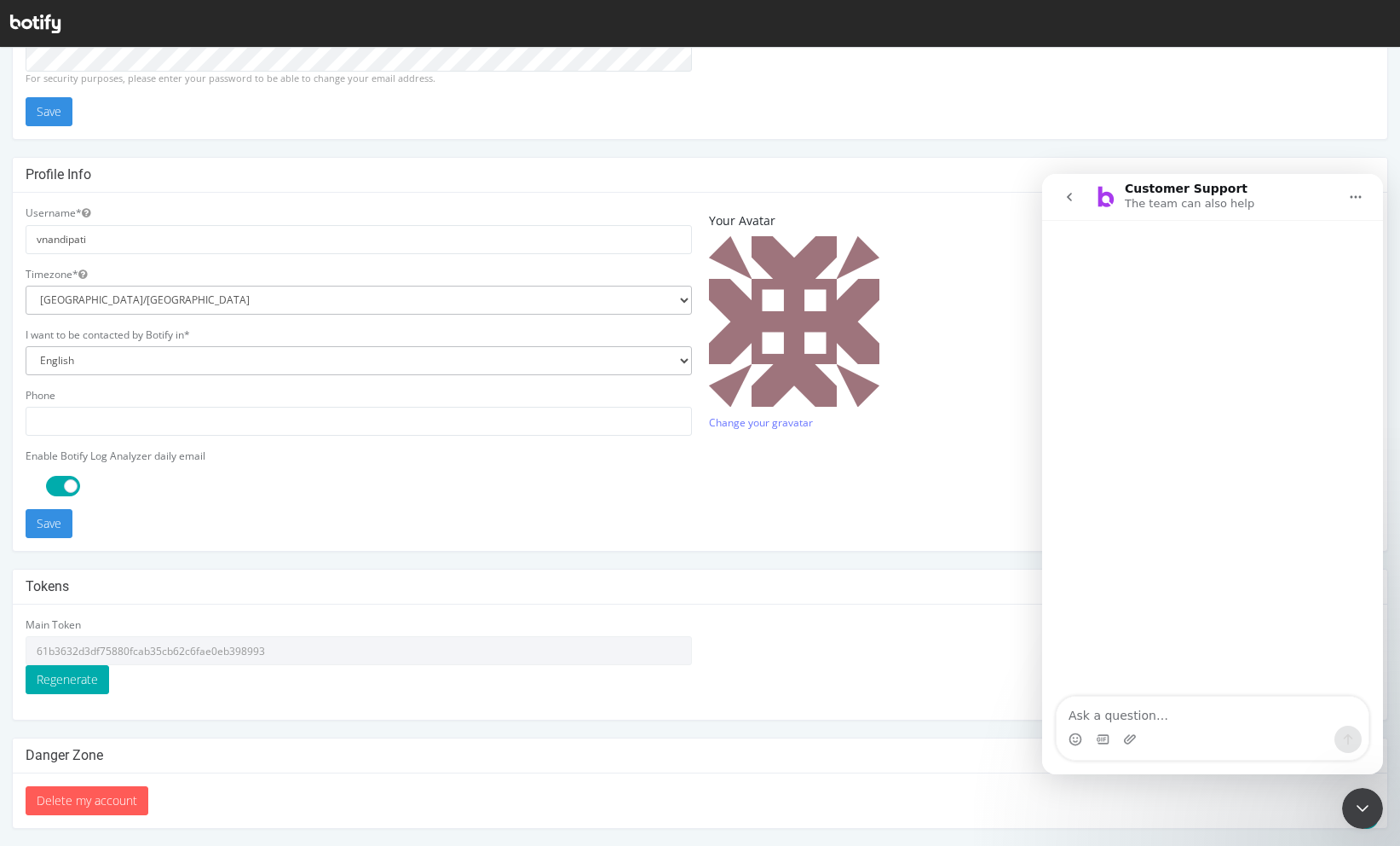
click at [1169, 701] on textarea "Ask a question…" at bounding box center [1212, 711] width 312 height 29
type textarea "how to know project id"
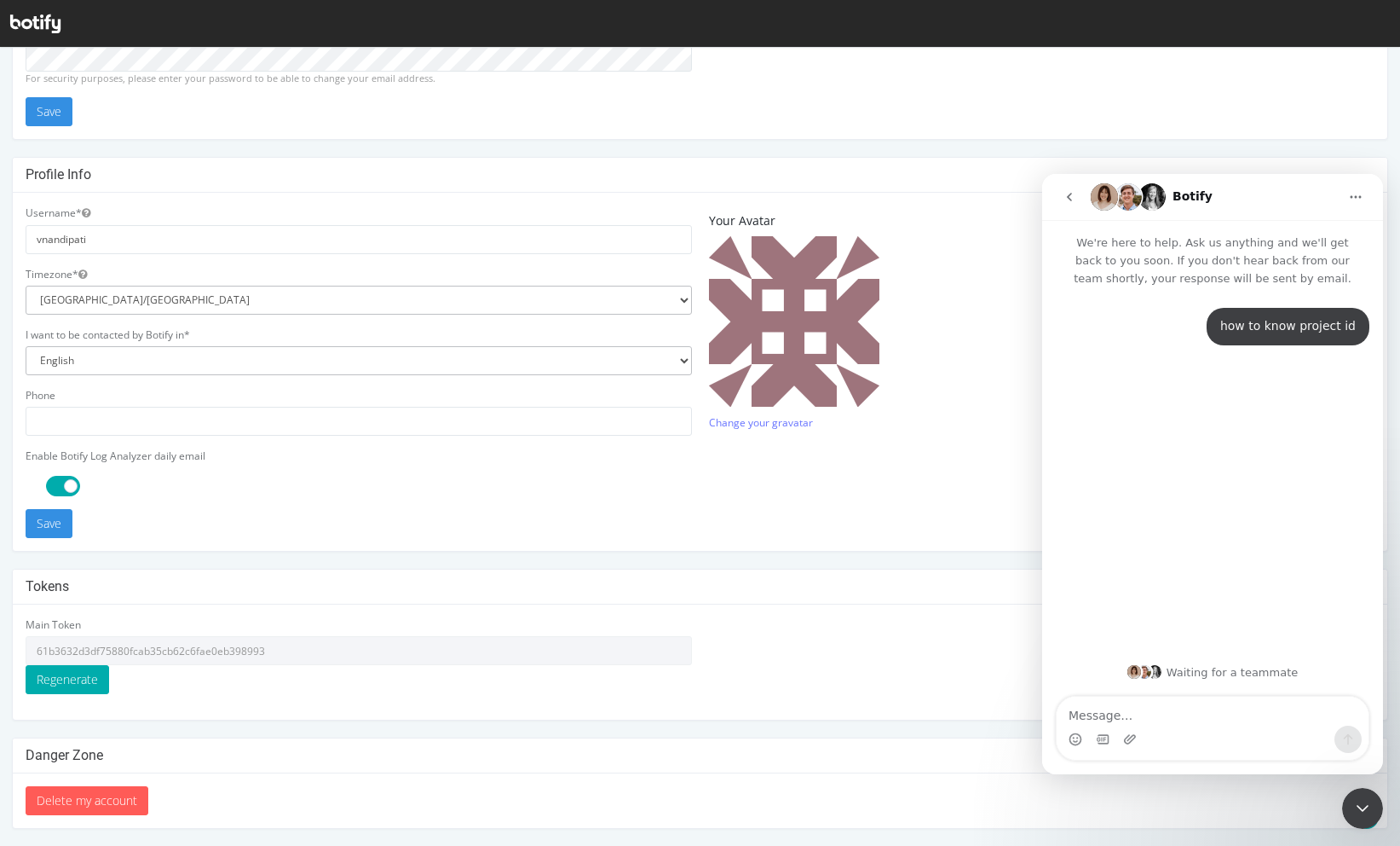
click at [1149, 518] on div "how to know project id venkat • Just now" at bounding box center [1212, 468] width 341 height 363
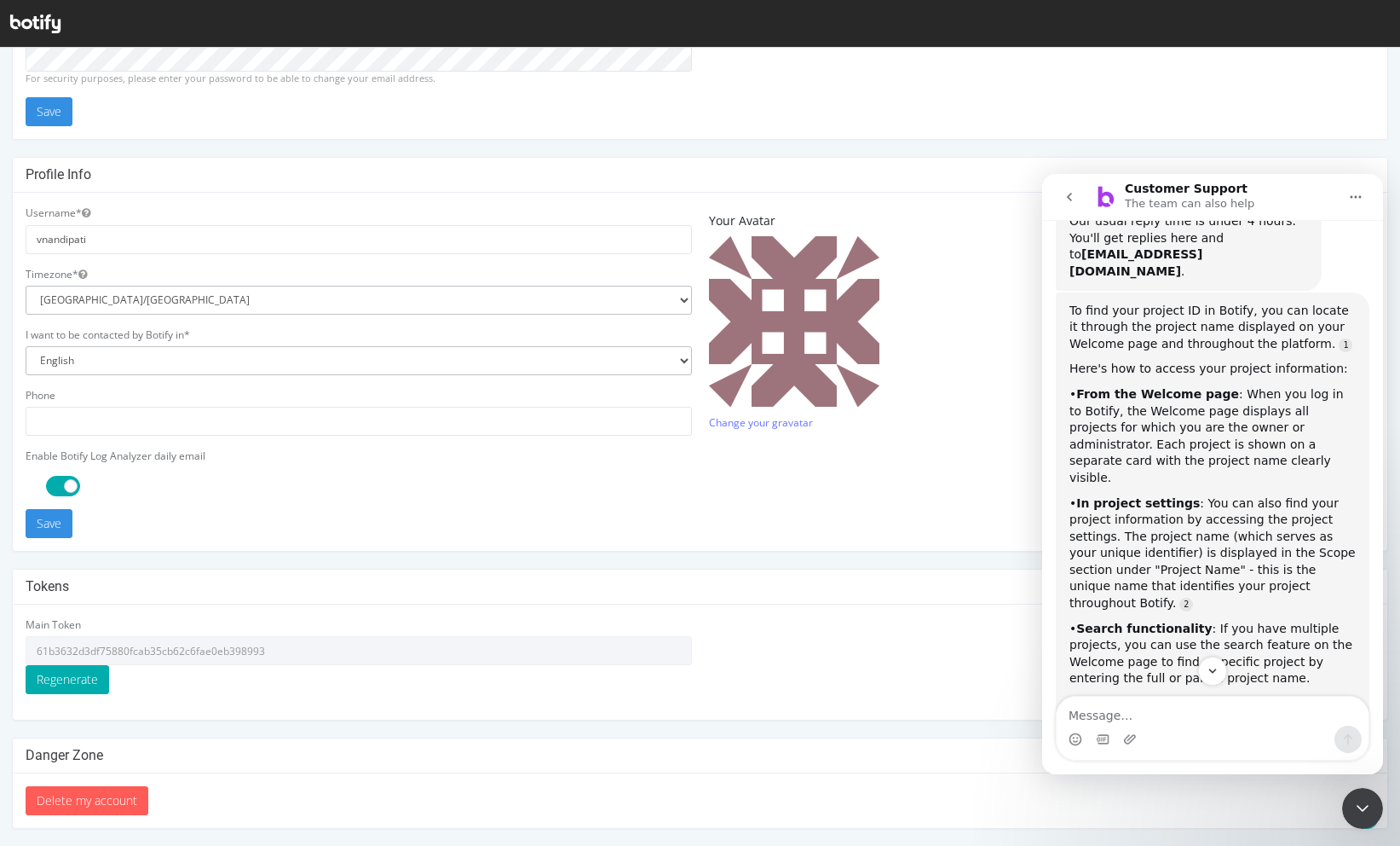
scroll to position [168, 0]
click at [28, 21] on icon at bounding box center [35, 24] width 51 height 19
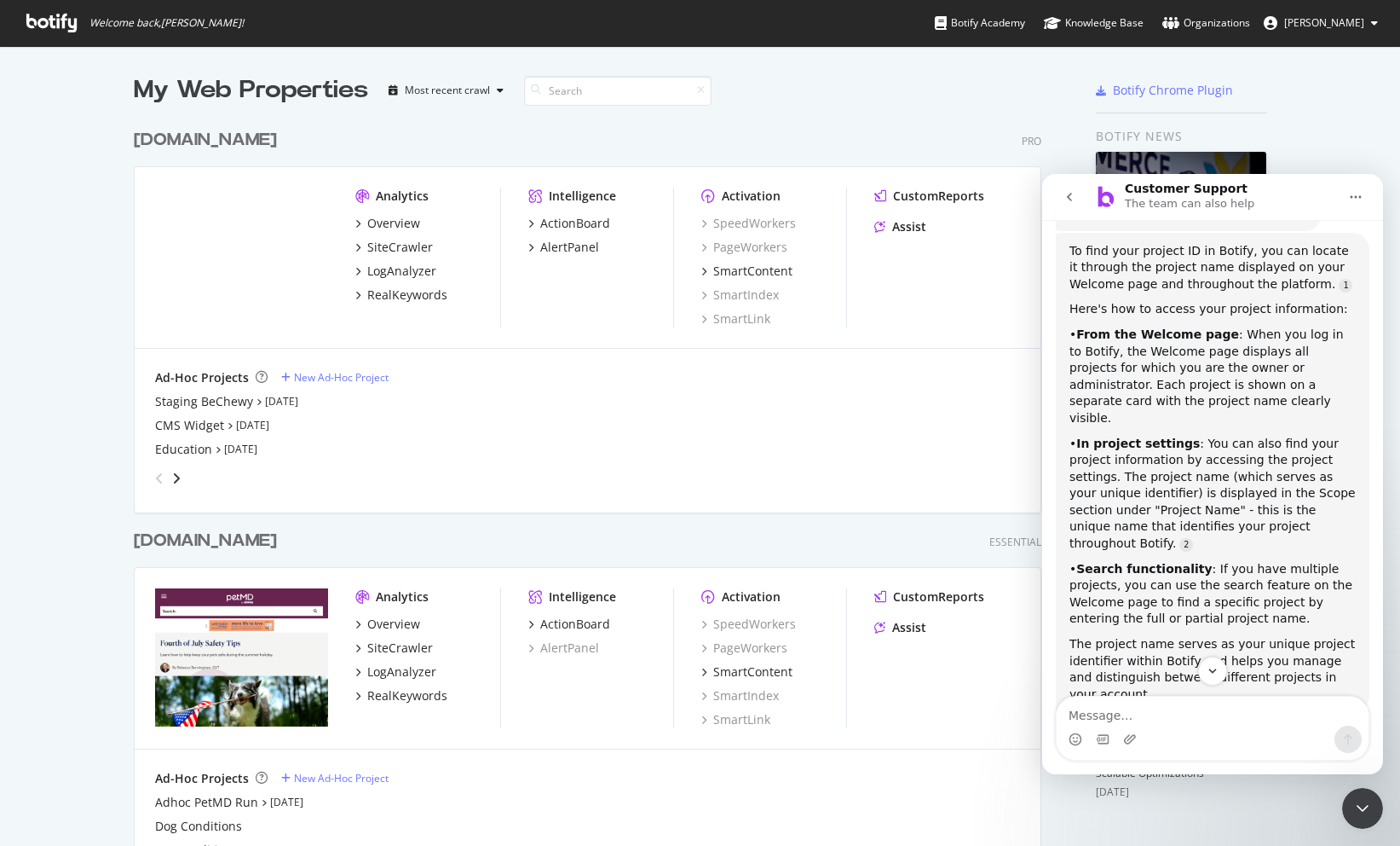
scroll to position [231, 0]
click at [1338, 23] on span "[PERSON_NAME]" at bounding box center [1323, 22] width 80 height 15
click at [180, 132] on div "[DOMAIN_NAME]" at bounding box center [206, 140] width 143 height 25
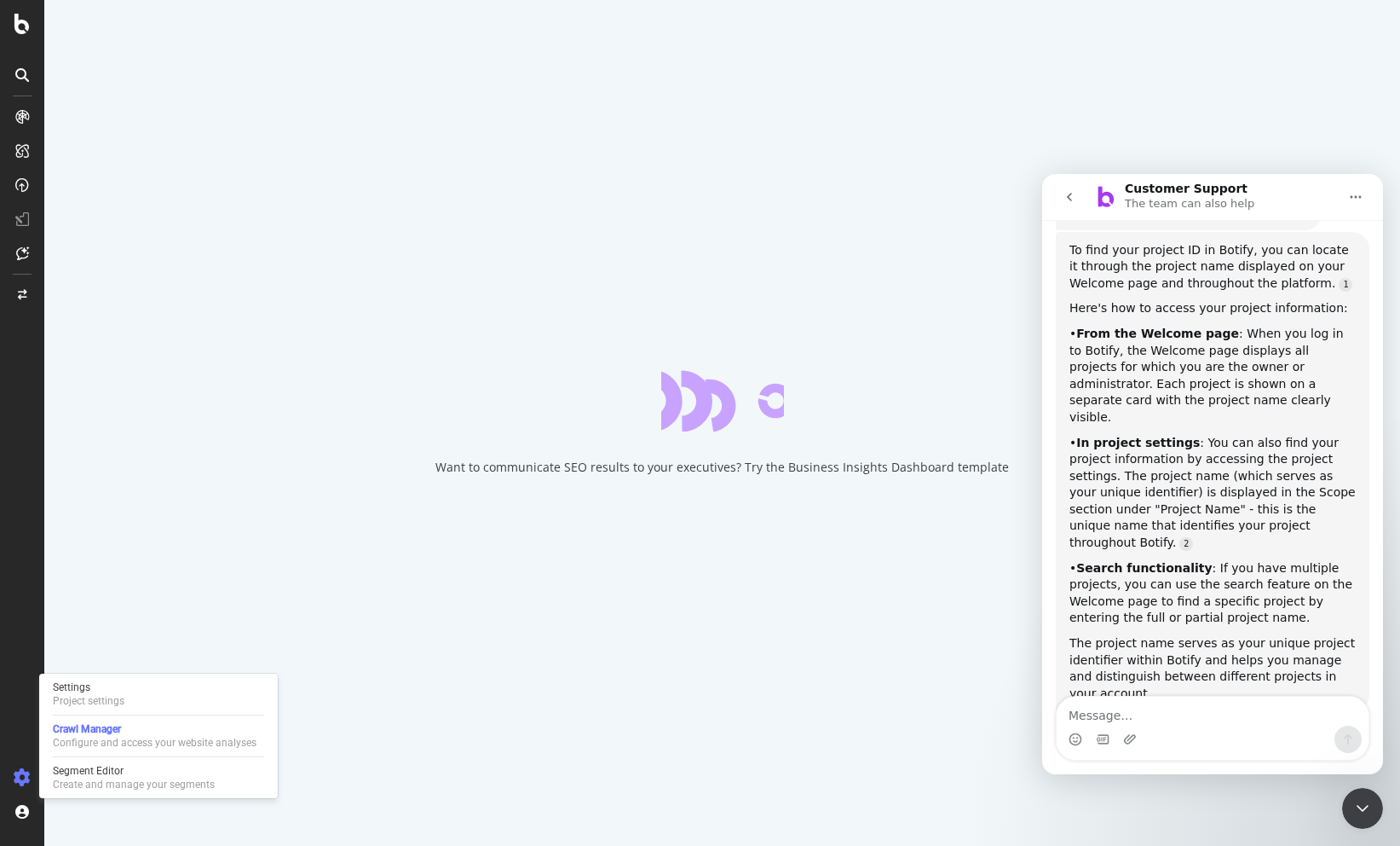
click at [25, 780] on icon at bounding box center [22, 777] width 17 height 17
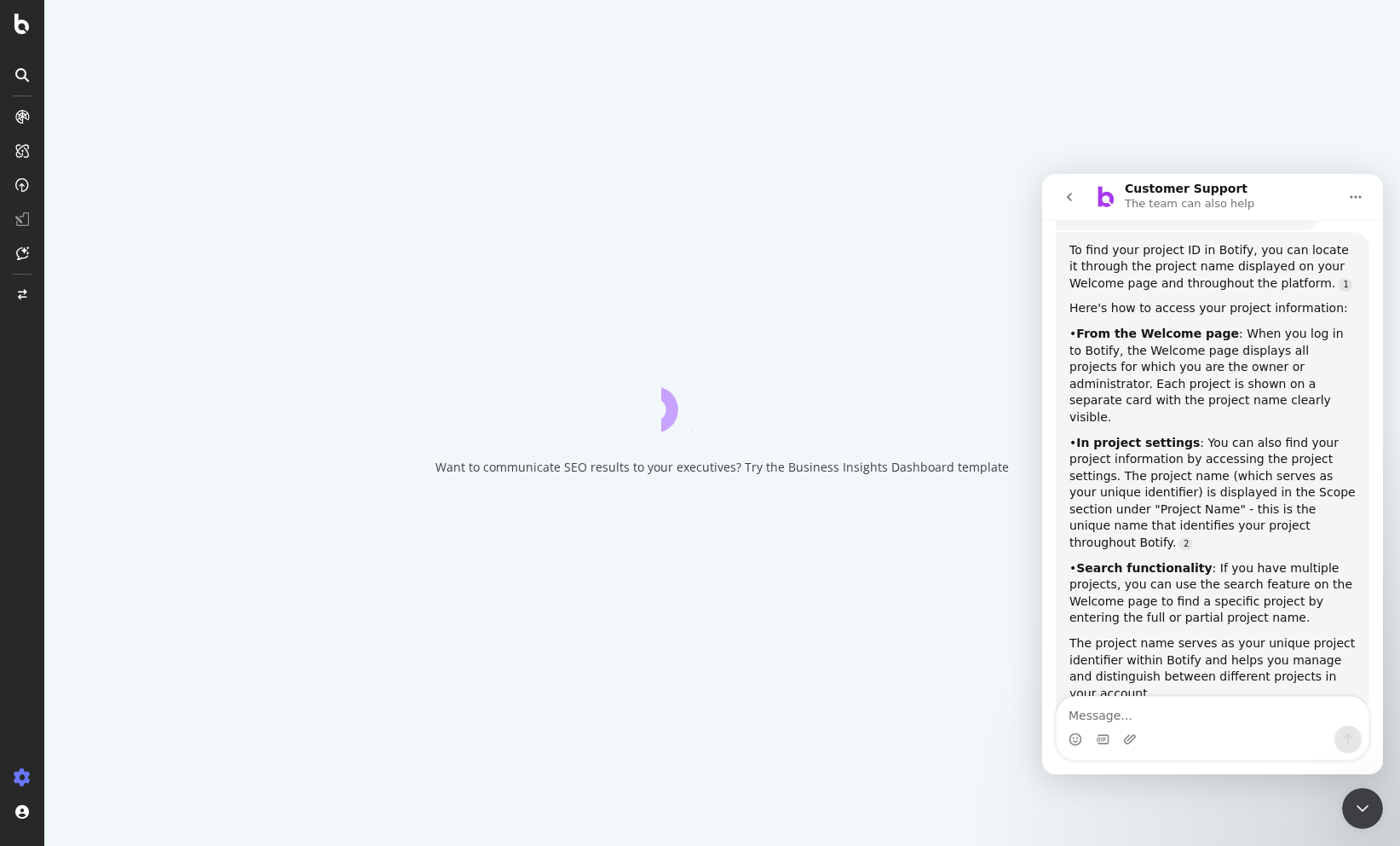
click at [29, 775] on icon at bounding box center [22, 777] width 17 height 17
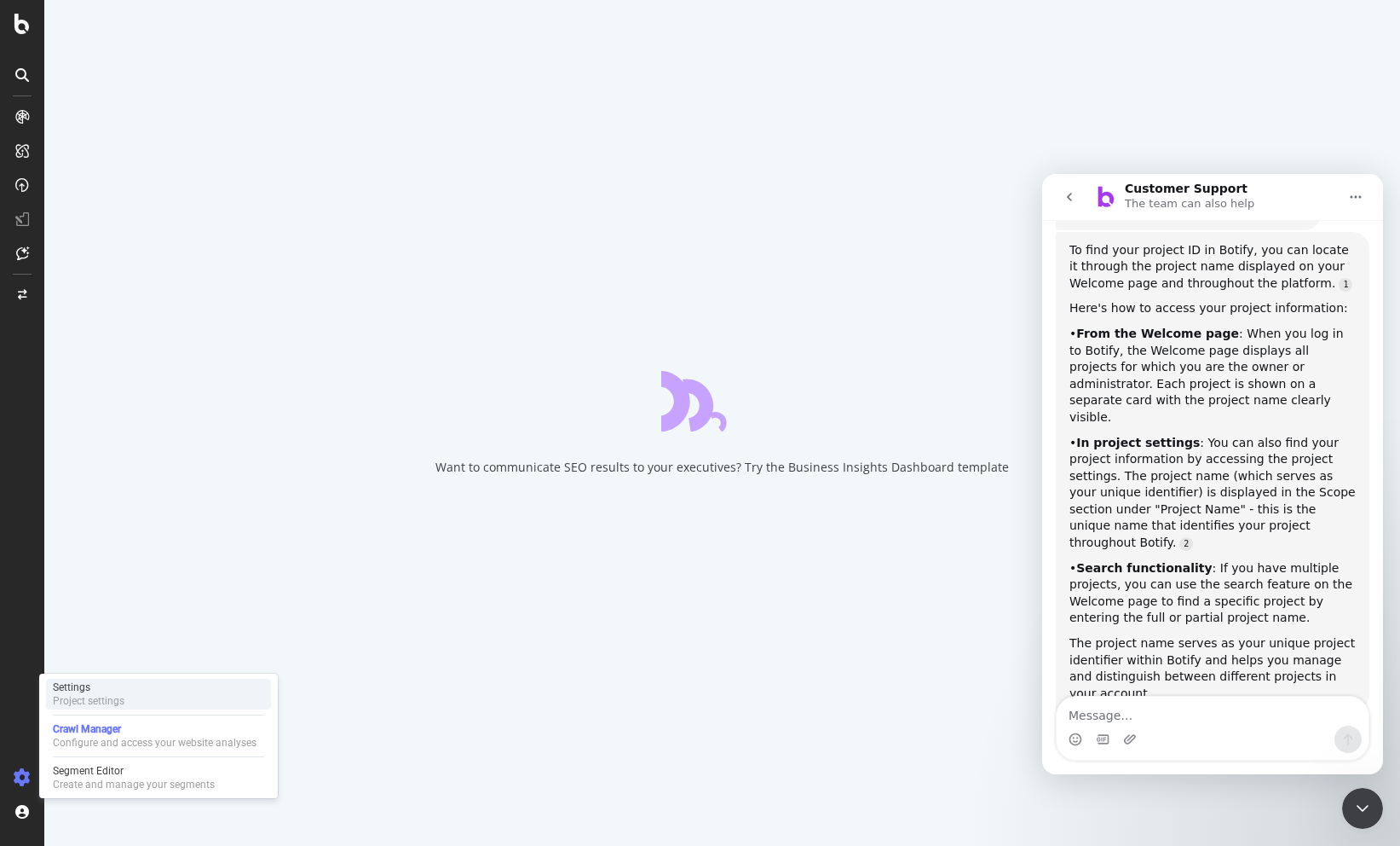
click at [80, 687] on div "Settings" at bounding box center [88, 687] width 72 height 14
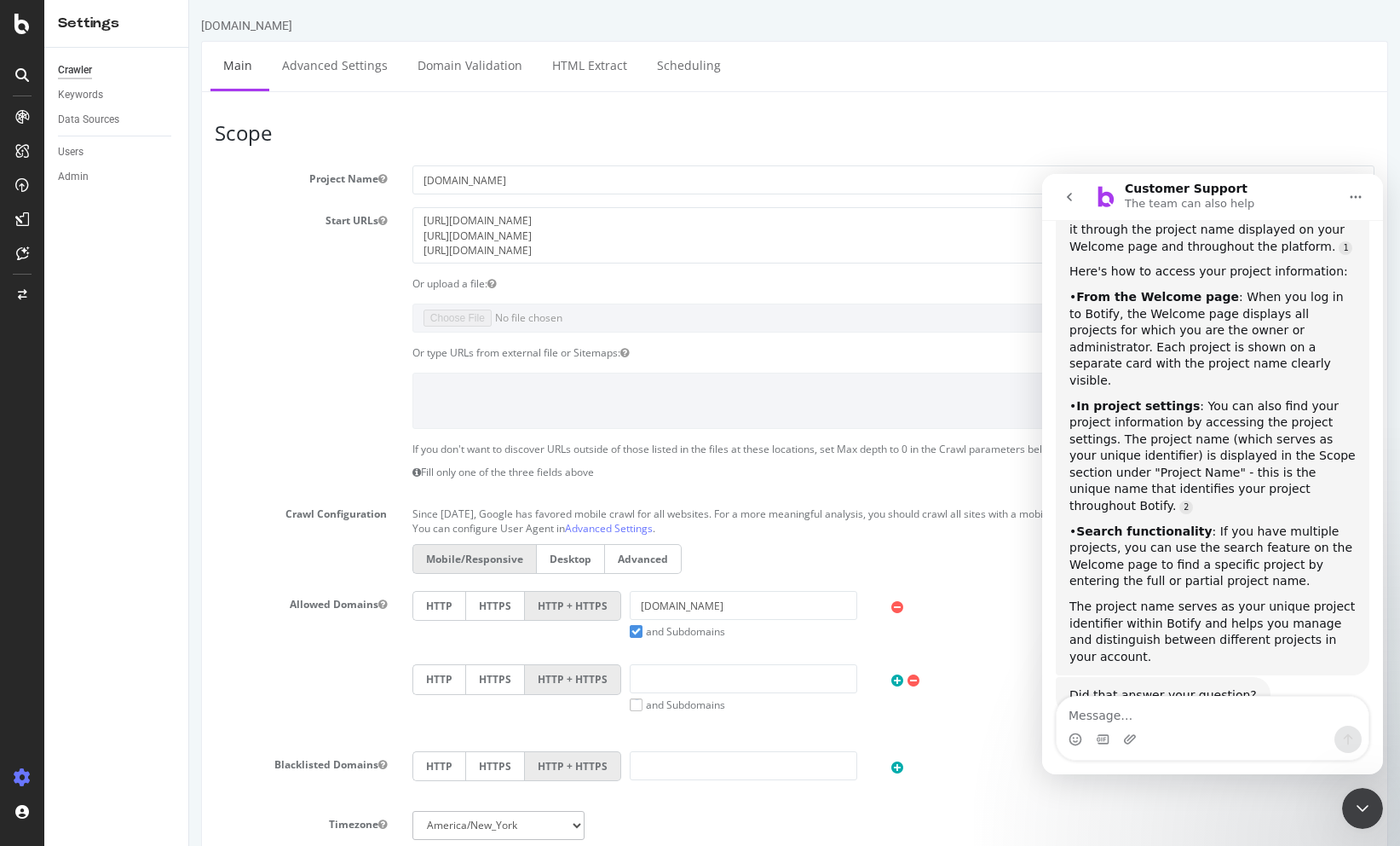
scroll to position [272, 0]
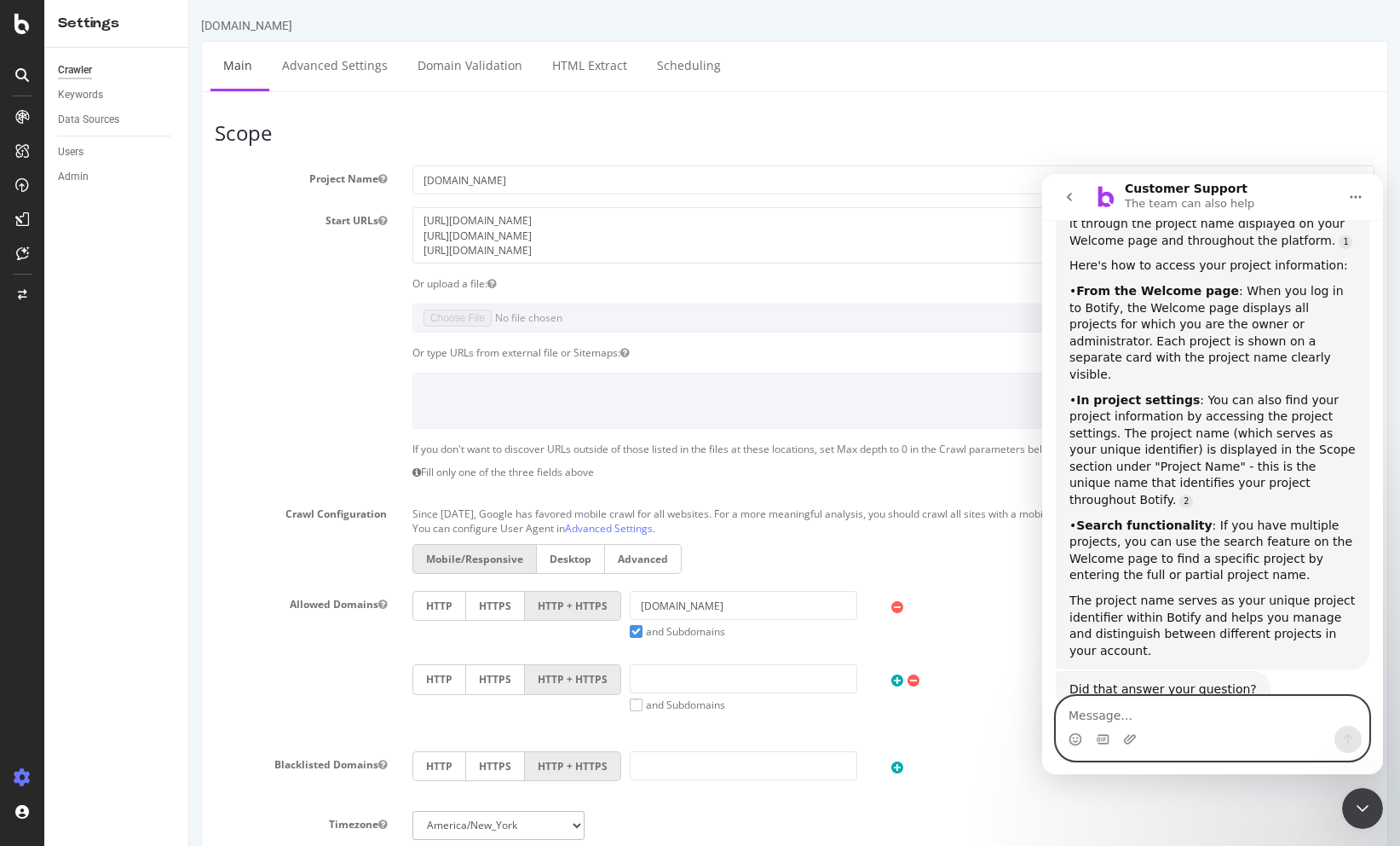
click at [1168, 710] on textarea "Message…" at bounding box center [1212, 711] width 312 height 29
type textarea "no i need a numeric id to access the api"
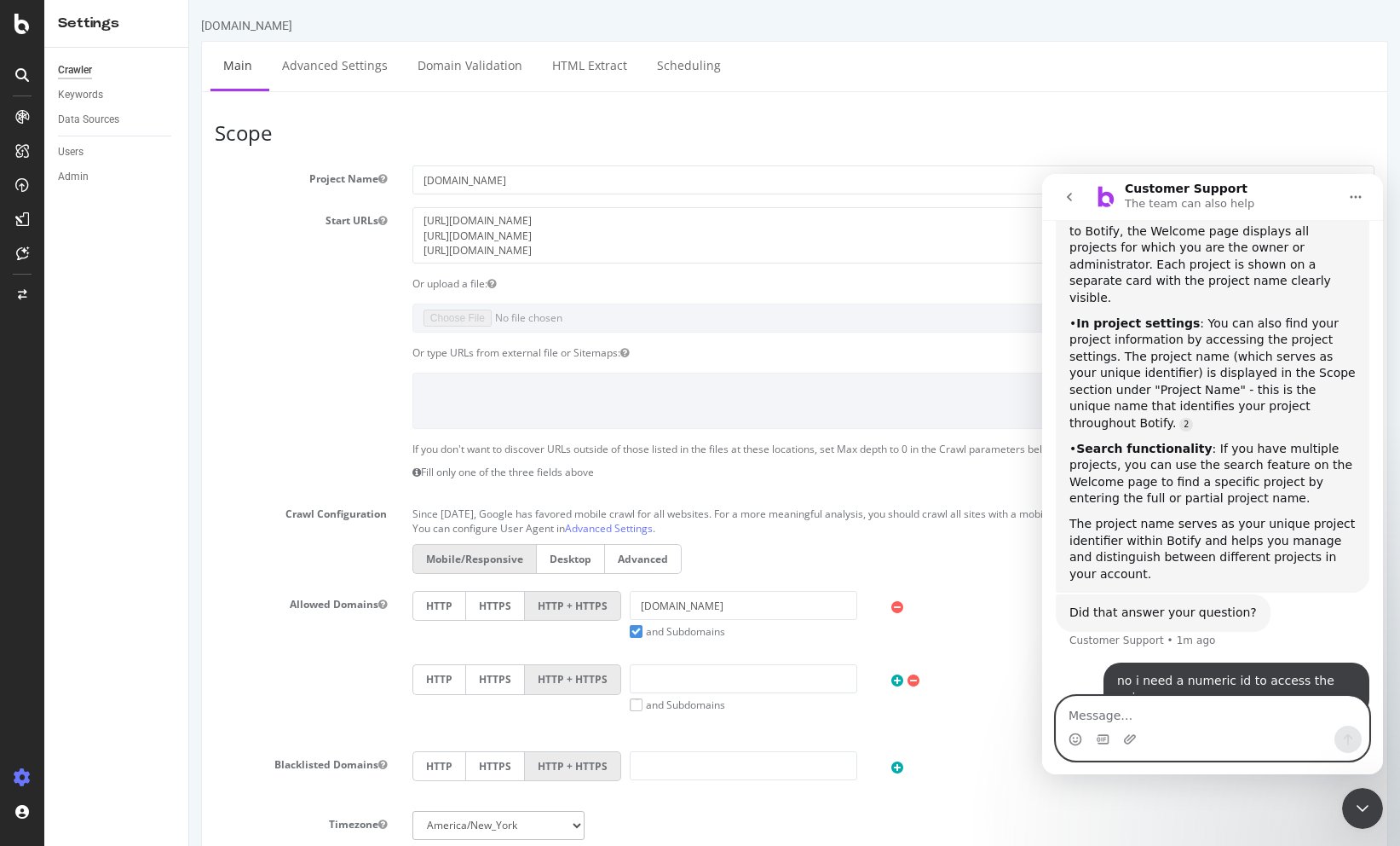
scroll to position [380, 0]
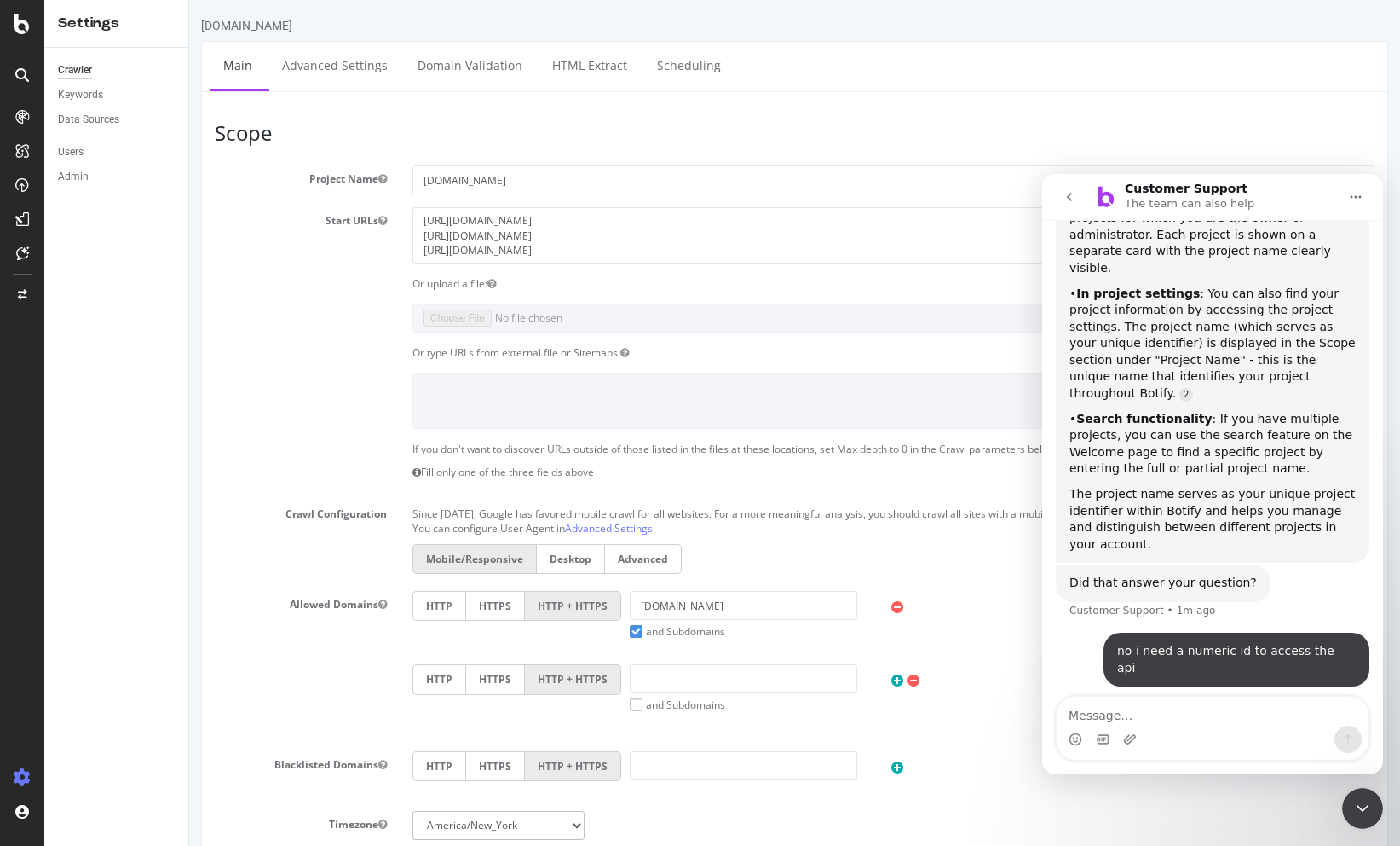
click at [1211, 486] on div "The project name serves as your unique project identifier within Botify and hel…" at bounding box center [1212, 519] width 286 height 67
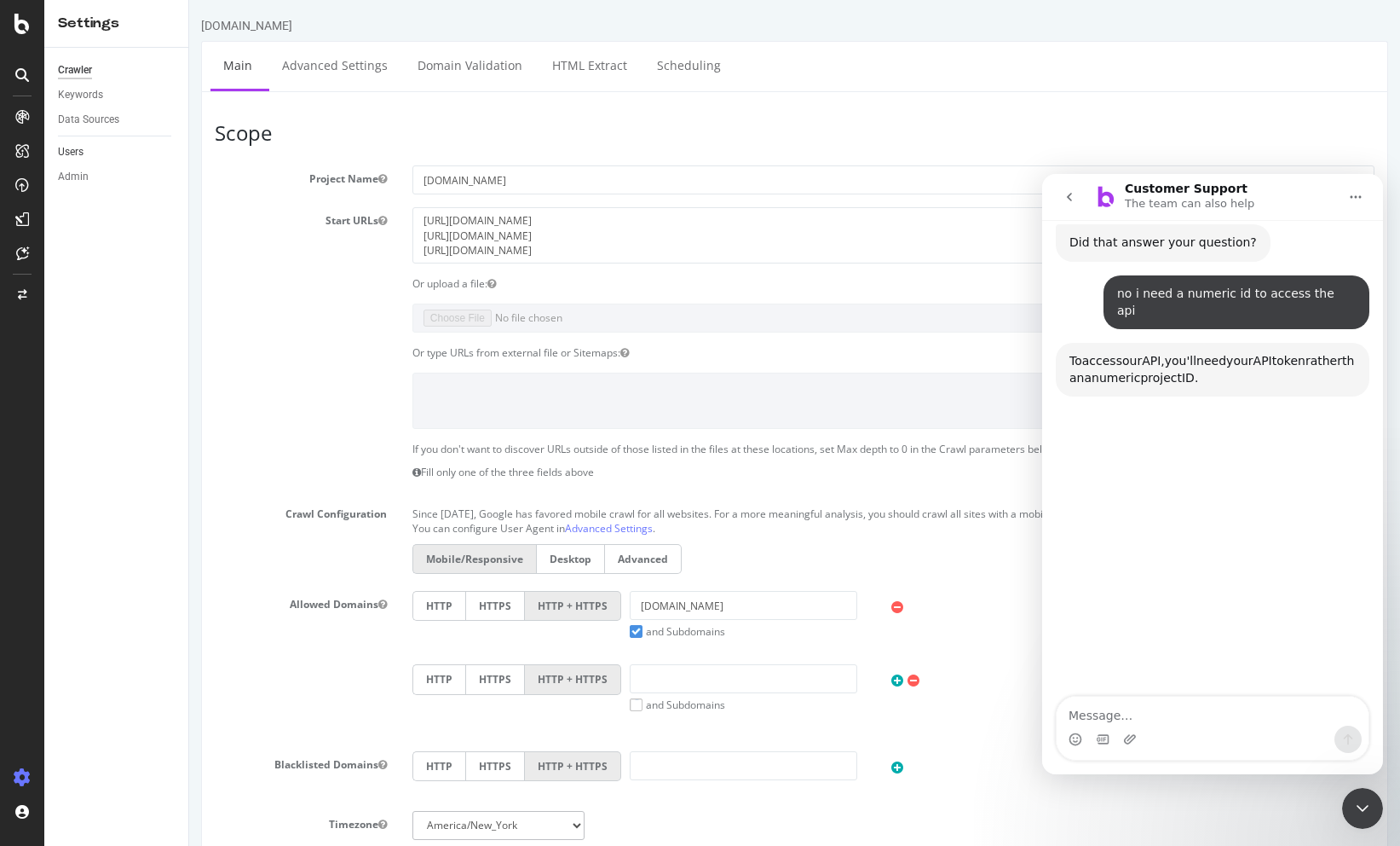
scroll to position [749, 0]
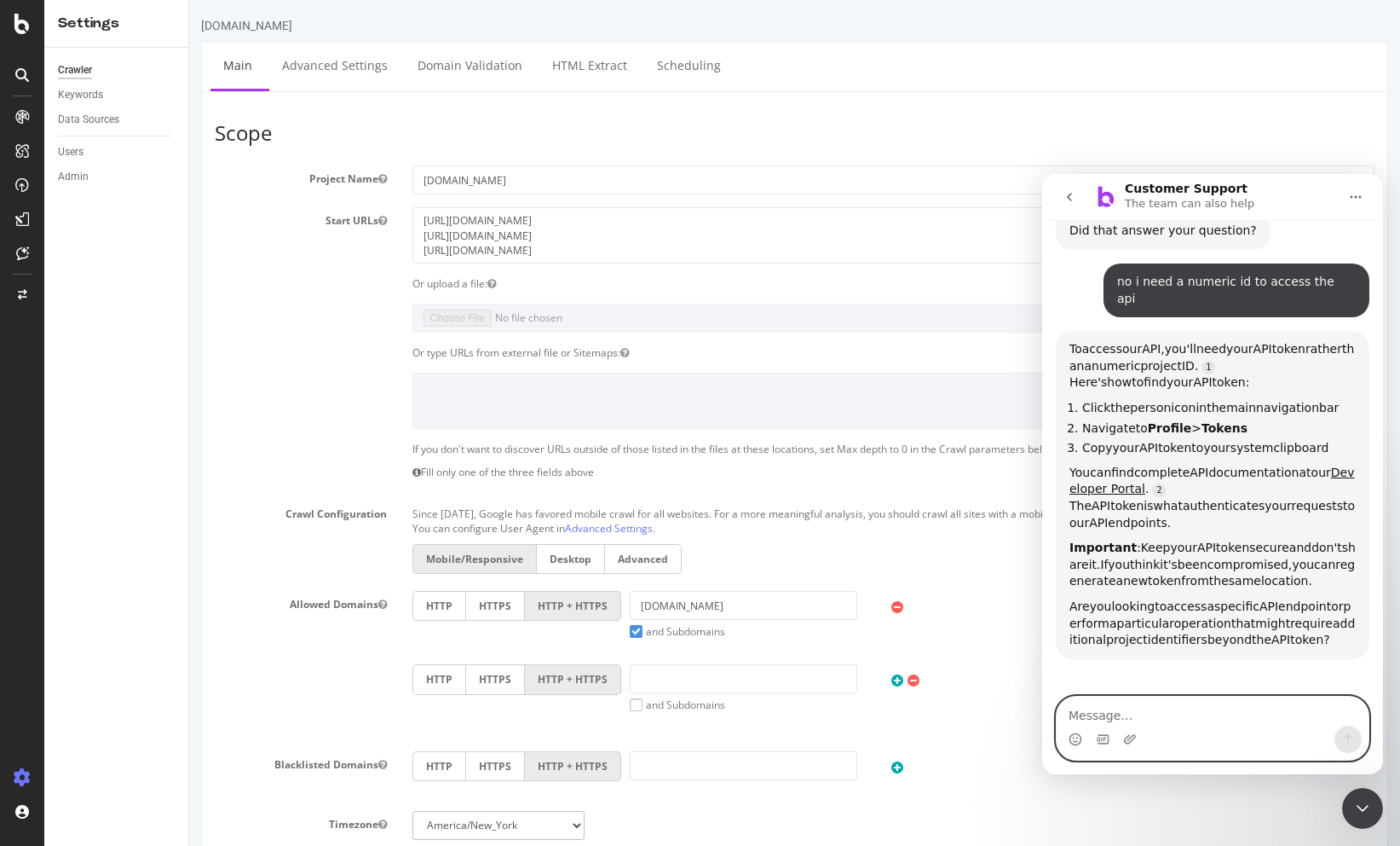
click at [1110, 709] on textarea "Message…" at bounding box center [1212, 711] width 312 height 29
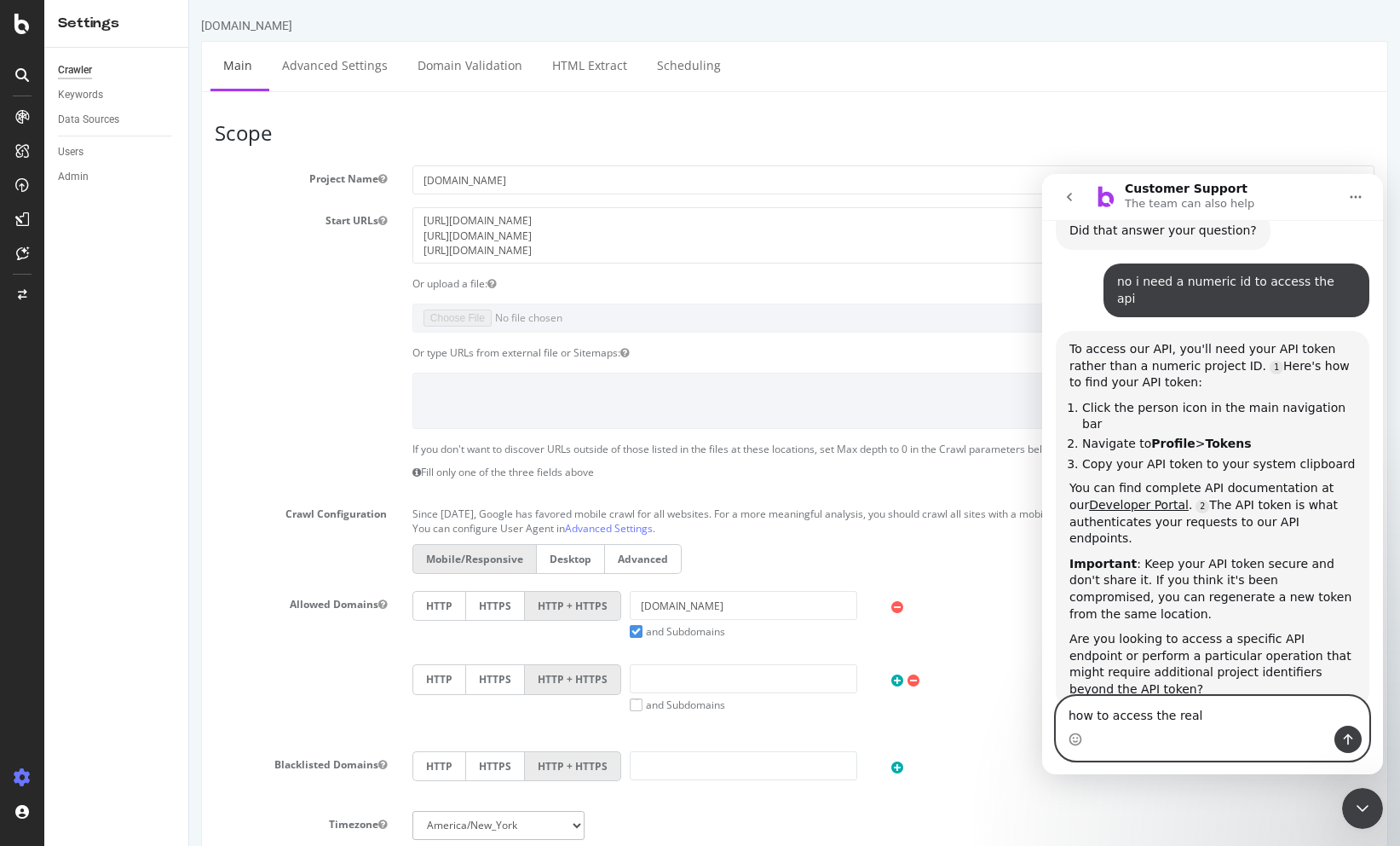
type textarea "how to access the real"
click at [1119, 480] on div "You can find complete API documentation at our Developer Portal . The API token…" at bounding box center [1212, 513] width 286 height 67
click at [1121, 498] on link "Developer Portal" at bounding box center [1139, 505] width 99 height 14
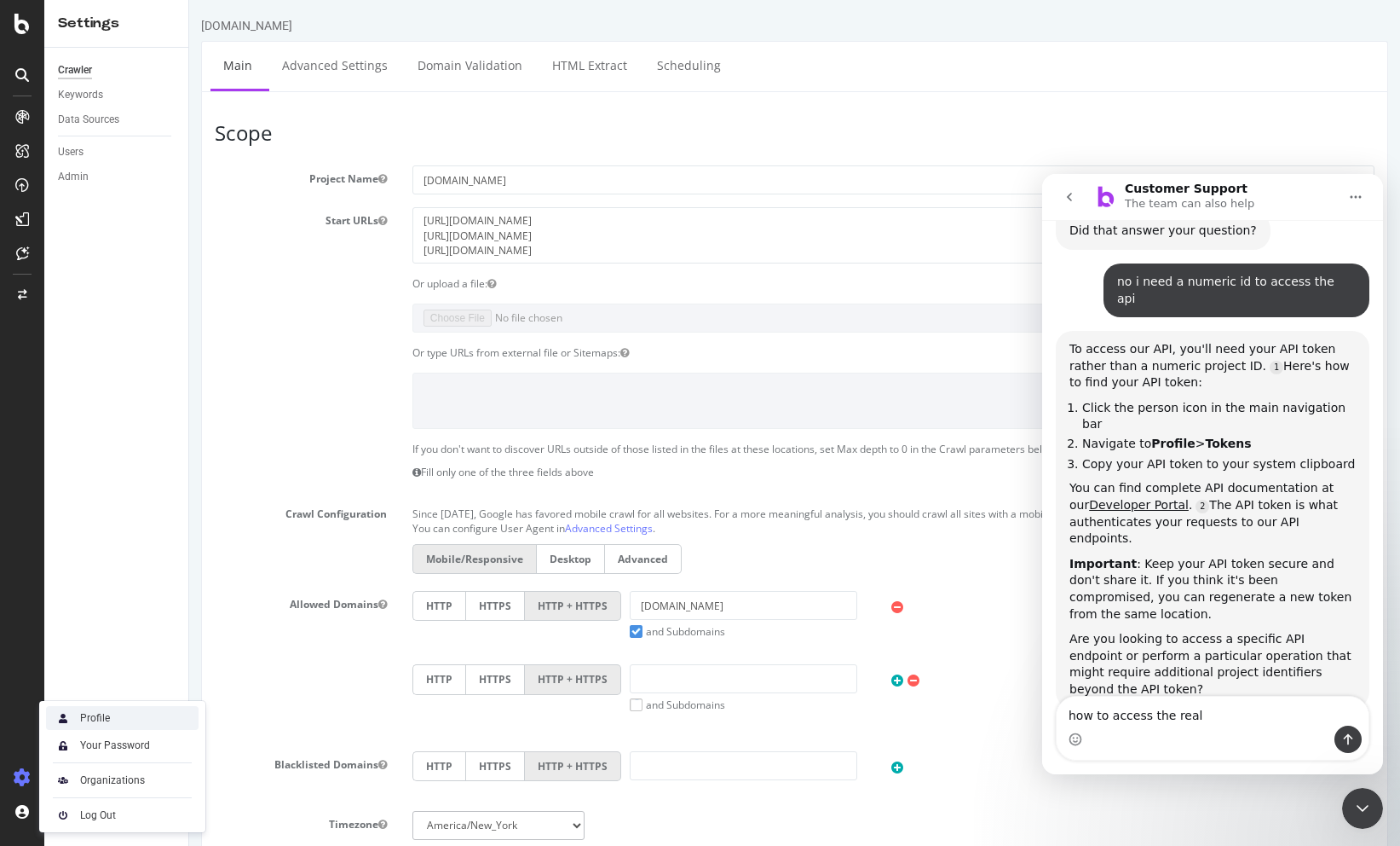
click at [110, 722] on div "Profile" at bounding box center [122, 718] width 153 height 24
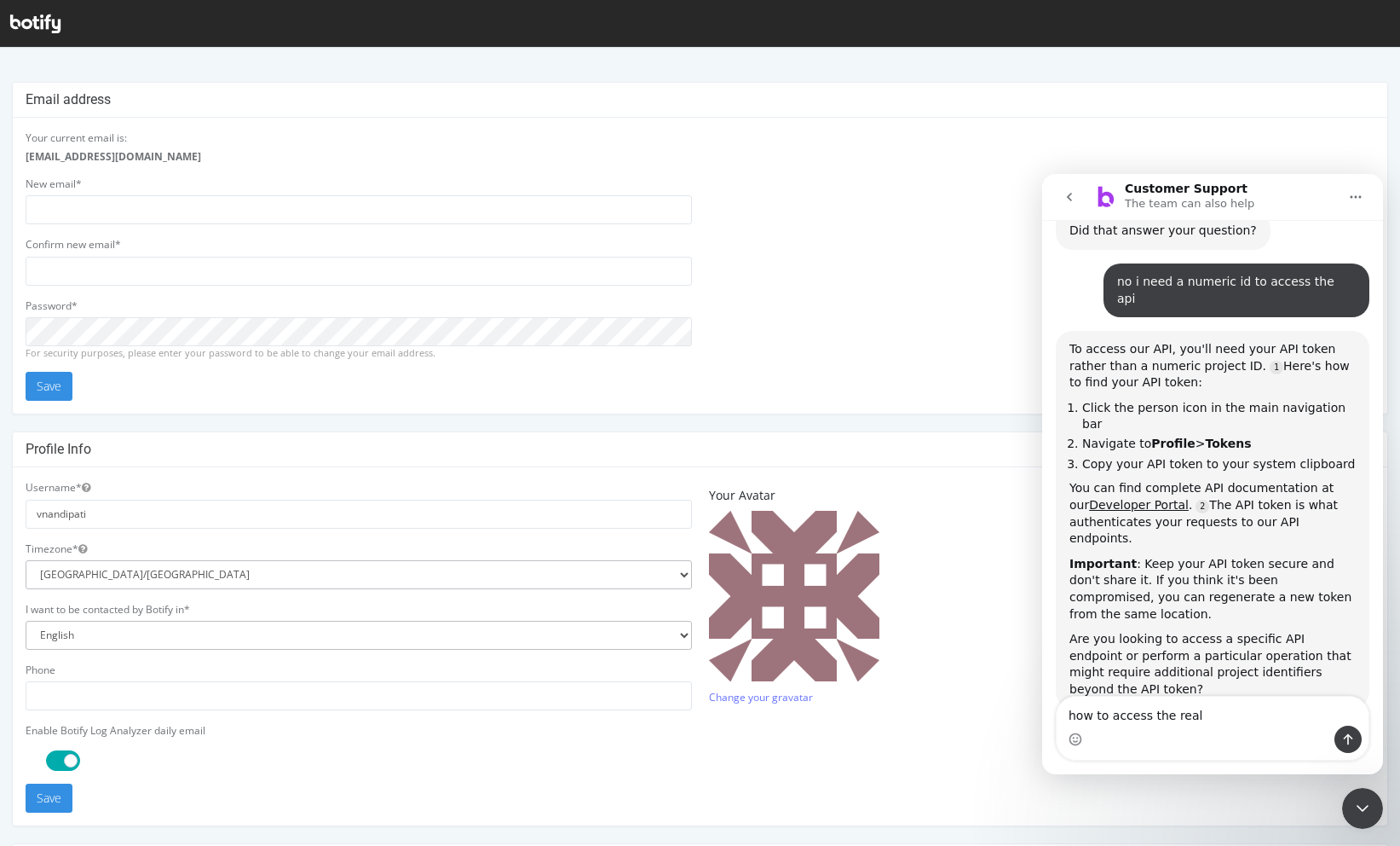
scroll to position [274, 0]
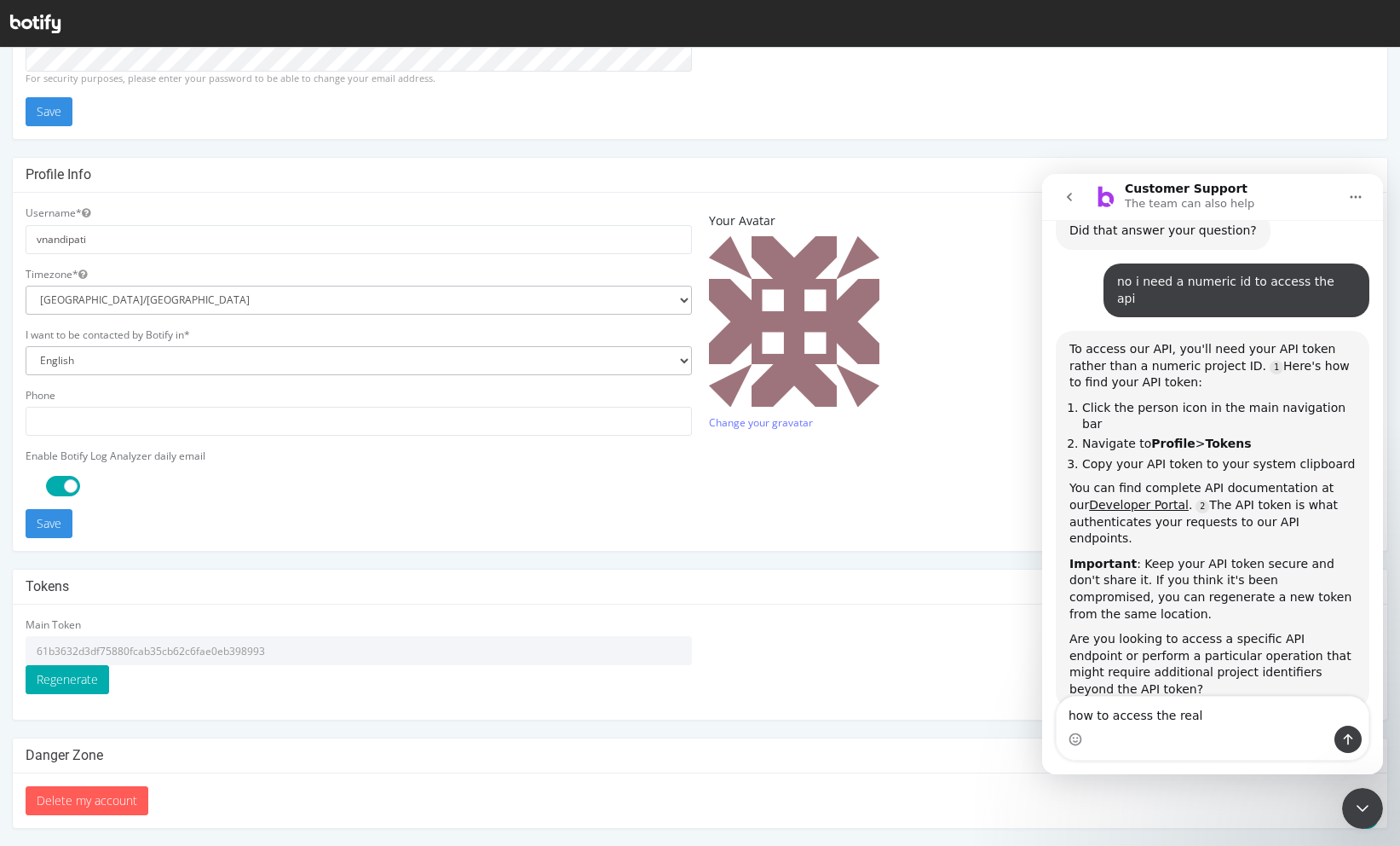
click at [273, 643] on input "61b3632d3df75880fcab35cb62c6fae0eb398993" at bounding box center [359, 650] width 667 height 29
drag, startPoint x: 281, startPoint y: 653, endPoint x: 2, endPoint y: 649, distance: 279.0
click at [2, 649] on div "Email address Your current email is: vnandipati@chewy.com New email* Confirm ne…" at bounding box center [700, 317] width 1400 height 1021
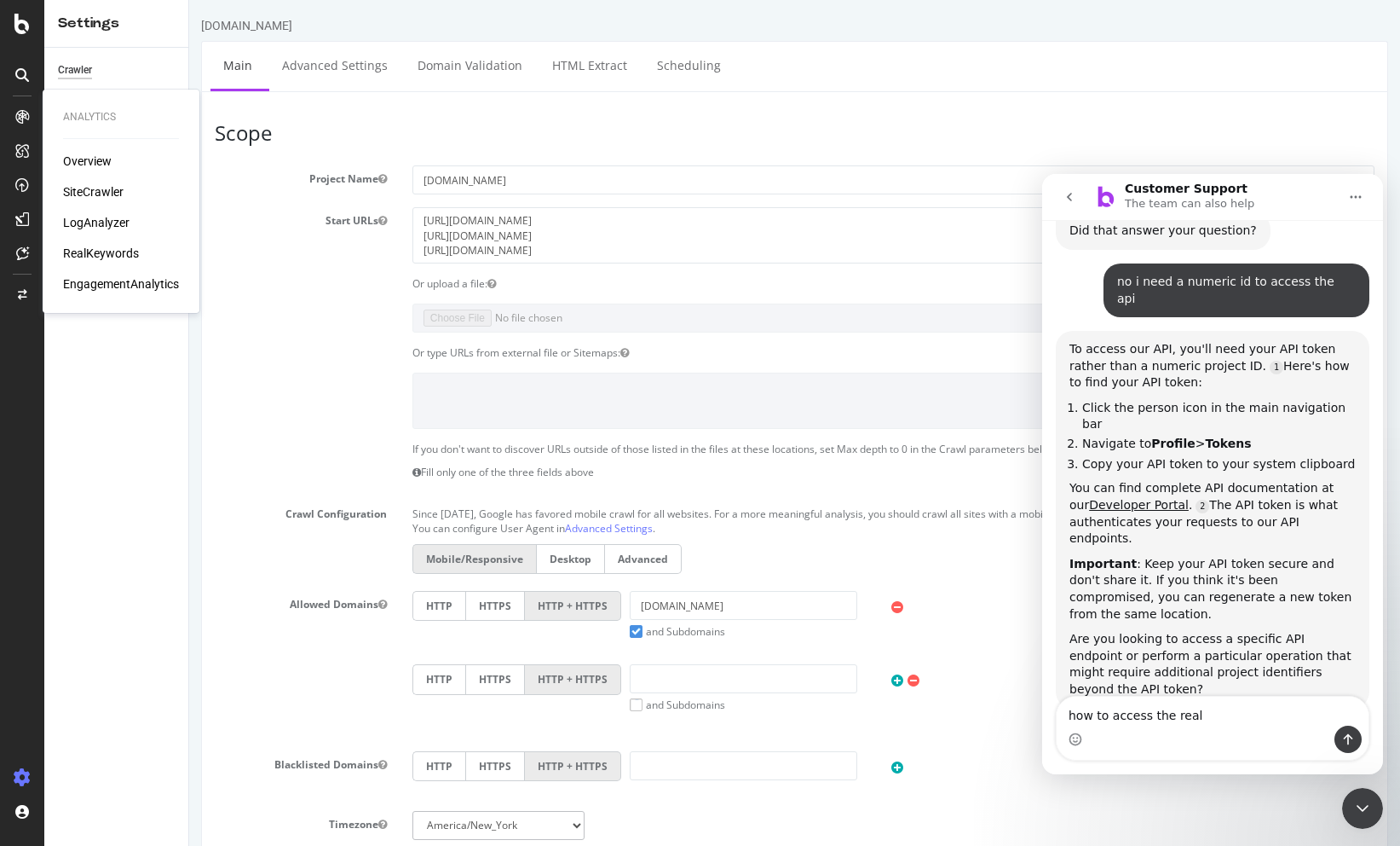
click at [107, 253] on div "RealKeywords" at bounding box center [100, 253] width 76 height 17
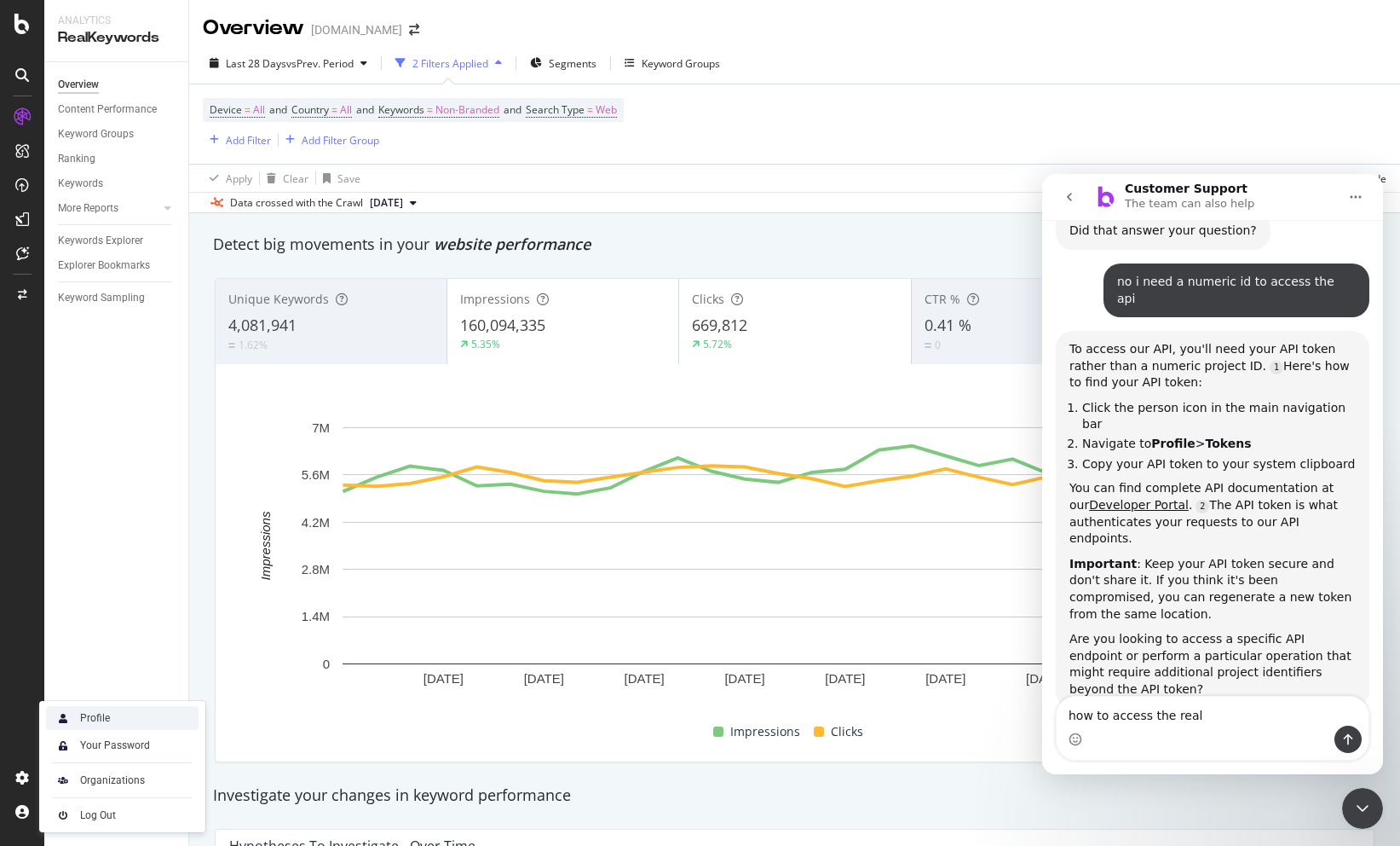
click at [100, 722] on div "Profile" at bounding box center [95, 718] width 30 height 14
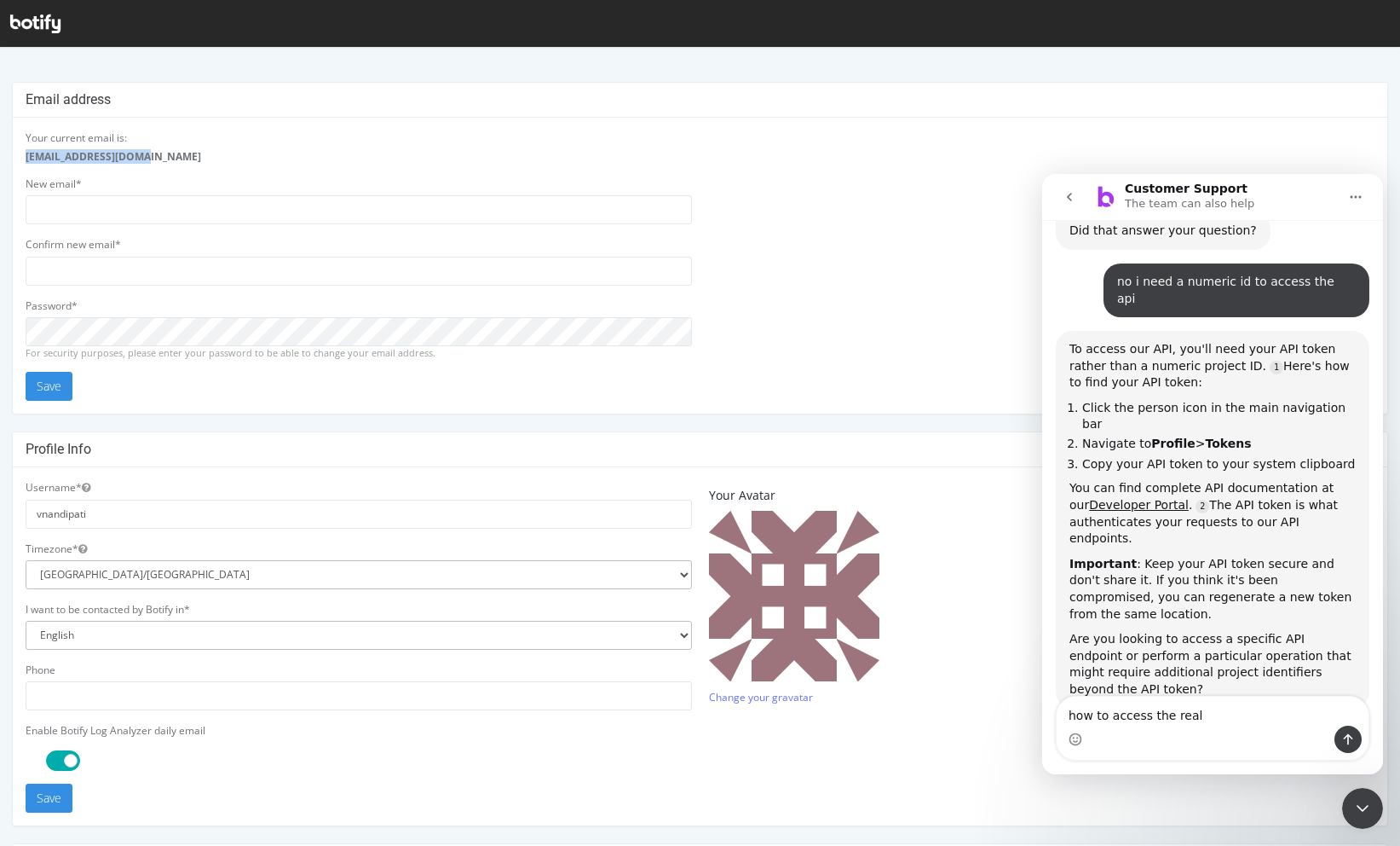
drag, startPoint x: 152, startPoint y: 157, endPoint x: 24, endPoint y: 156, distance: 128.0
click at [24, 156] on div "Your current email is: vnandipati@chewy.com New email* Confirm new email* Passw…" at bounding box center [359, 265] width 684 height 270
copy strong "[EMAIL_ADDRESS][DOMAIN_NAME]"
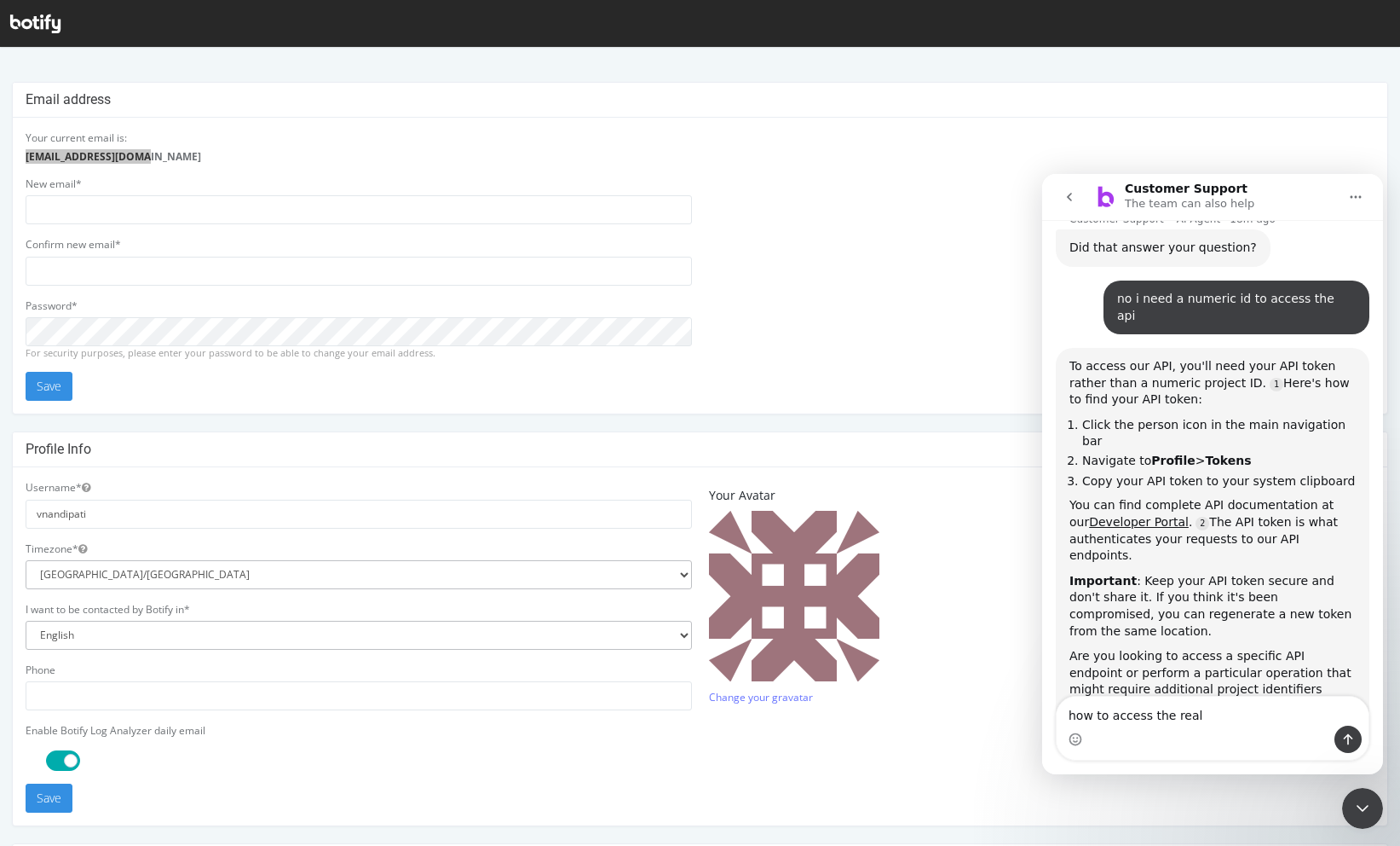
click at [36, 11] on div at bounding box center [35, 23] width 51 height 27
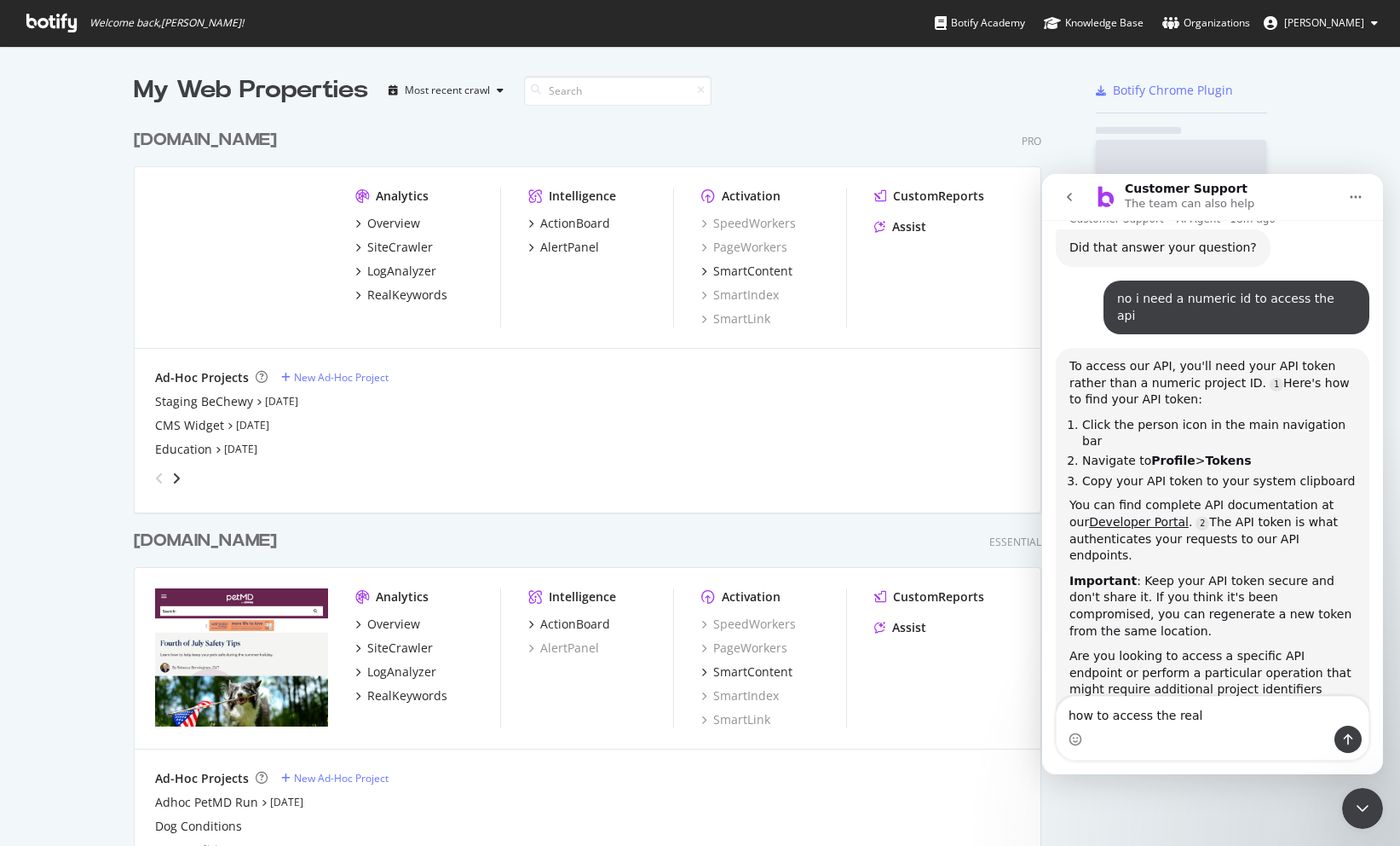
scroll to position [846, 1400]
click at [1232, 25] on div "Organizations" at bounding box center [1206, 23] width 87 height 17
